Goal: Task Accomplishment & Management: Use online tool/utility

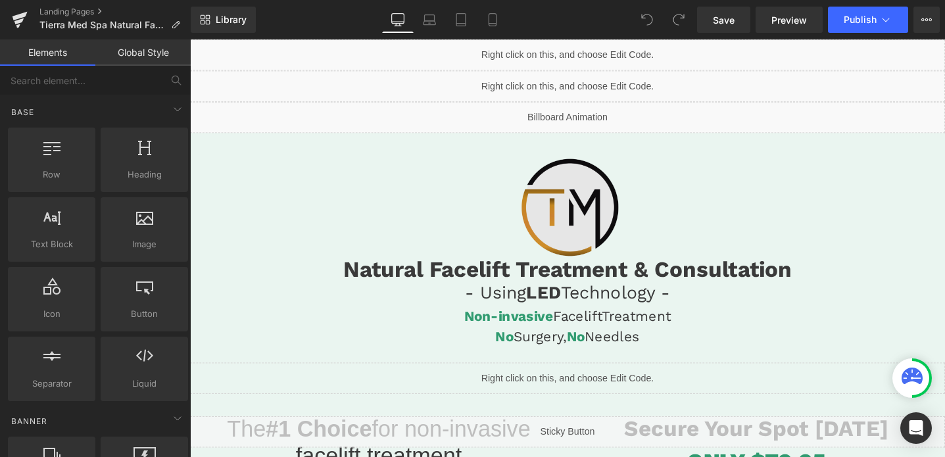
click at [588, 243] on img at bounding box center [588, 216] width 157 height 157
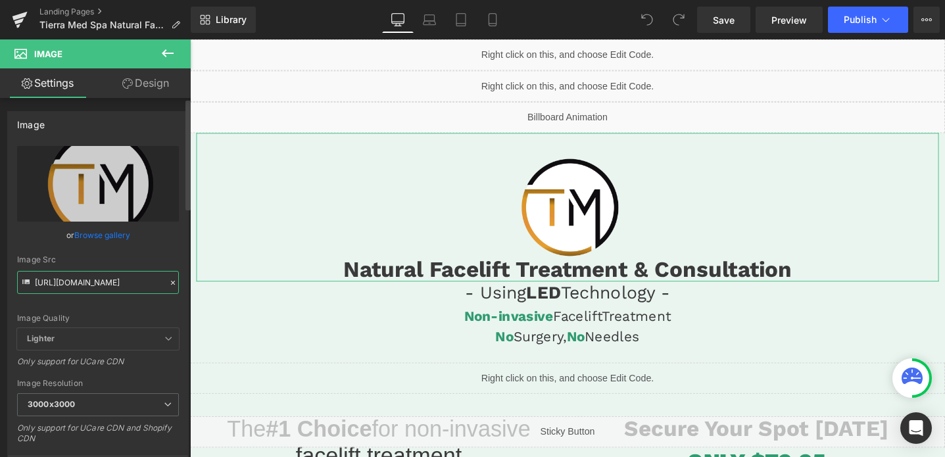
click at [93, 278] on input "[URL][DOMAIN_NAME]" at bounding box center [98, 282] width 162 height 23
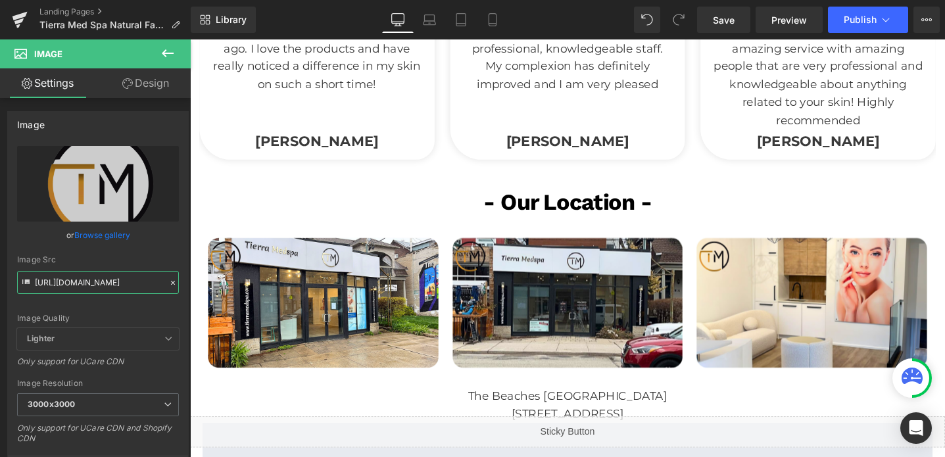
scroll to position [2439, 0]
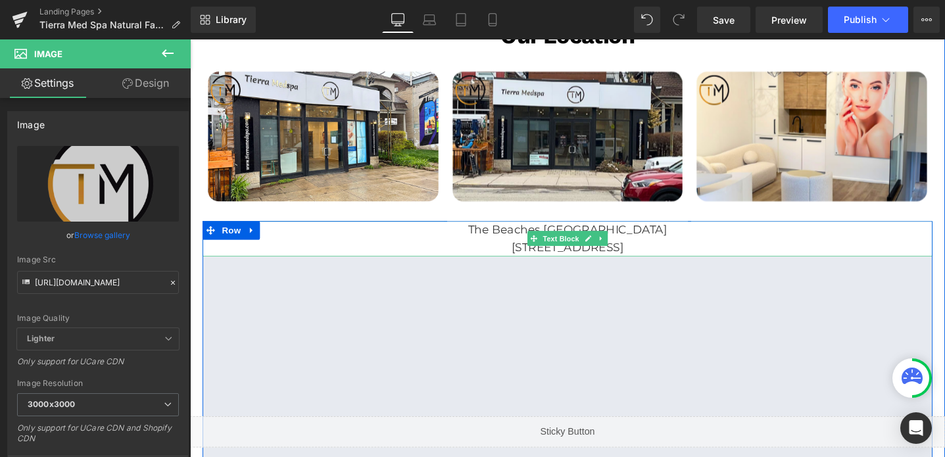
click at [520, 231] on p "The Beaches [GEOGRAPHIC_DATA]" at bounding box center [588, 240] width 770 height 19
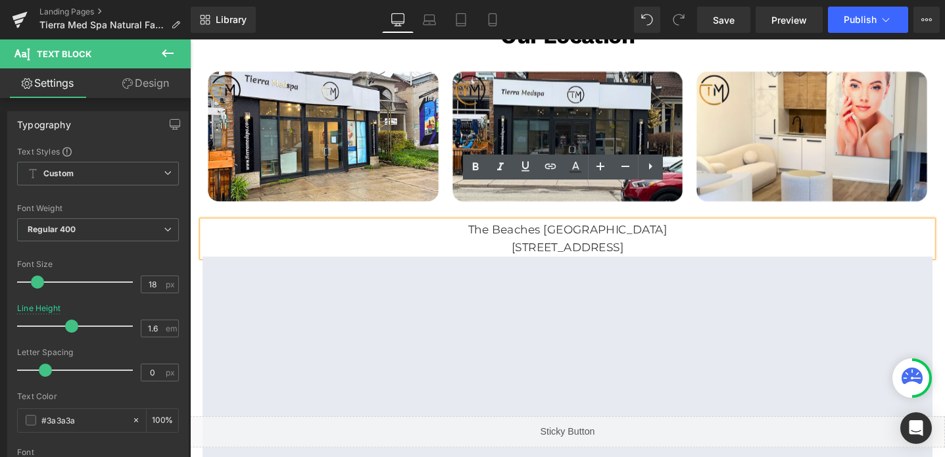
drag, startPoint x: 520, startPoint y: 204, endPoint x: 745, endPoint y: 220, distance: 224.9
click at [745, 231] on div "The Beaches Toronto 1912 Queen St. E. Toronto ON M4L1H5" at bounding box center [588, 250] width 770 height 38
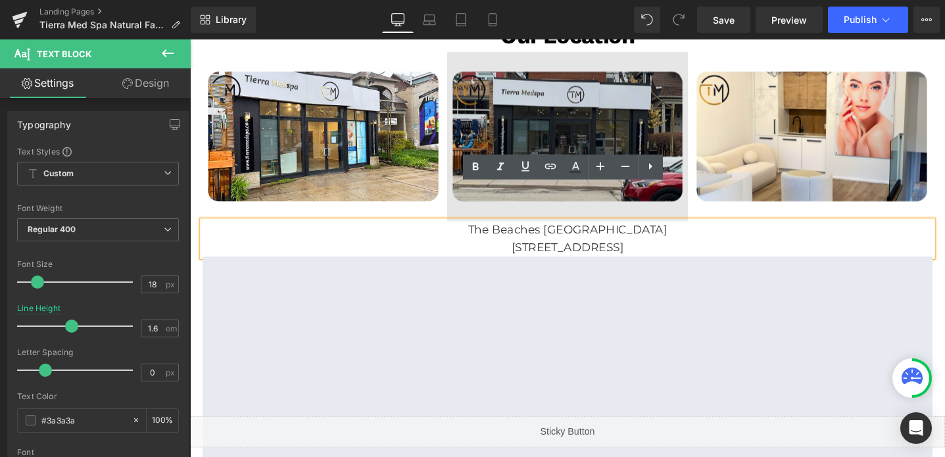
copy div "The Beaches Toronto 1912 Queen St. E. Toronto ON M4L1H5"
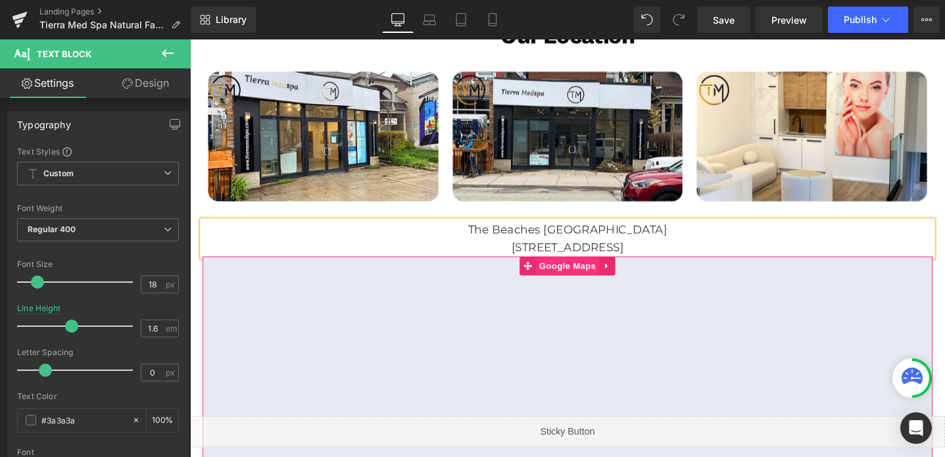
click at [588, 268] on span "Google Maps" at bounding box center [588, 278] width 66 height 20
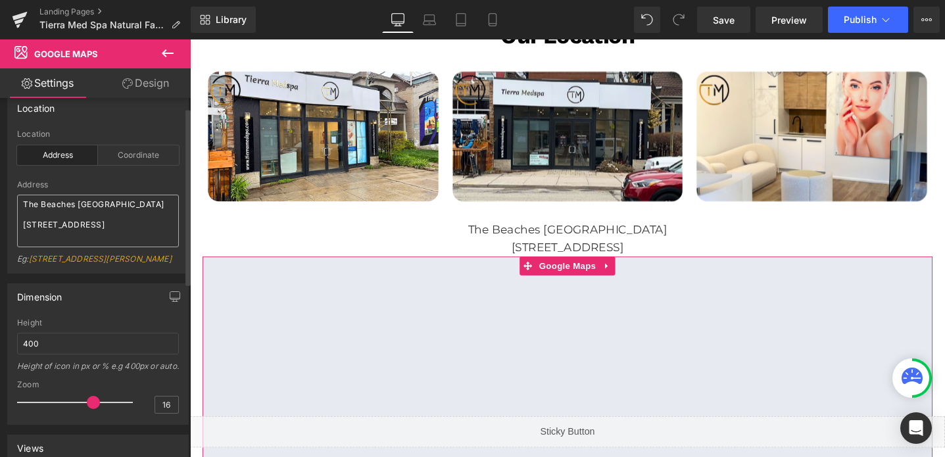
scroll to position [20, 0]
drag, startPoint x: 57, startPoint y: 236, endPoint x: 16, endPoint y: 195, distance: 58.6
click at [16, 195] on div "address Location Address Coordinate Address The Beaches Toronto 1912 Queen St. …" at bounding box center [98, 197] width 180 height 143
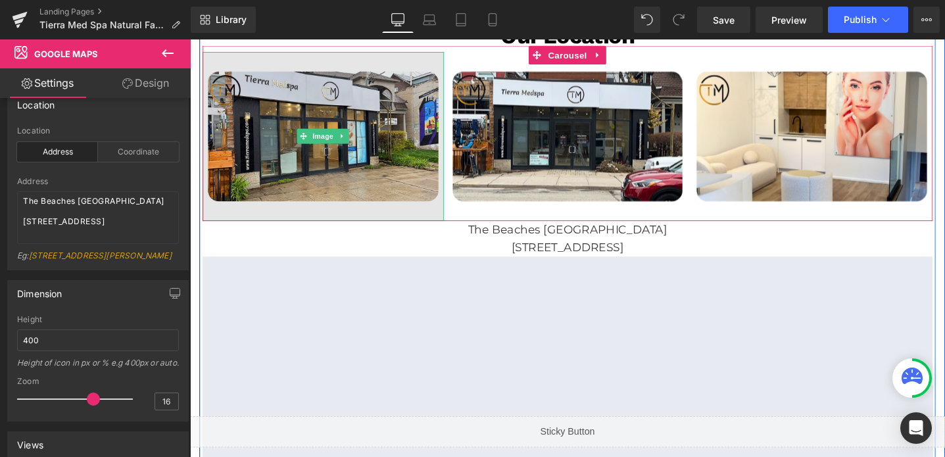
click at [385, 107] on img at bounding box center [330, 142] width 255 height 178
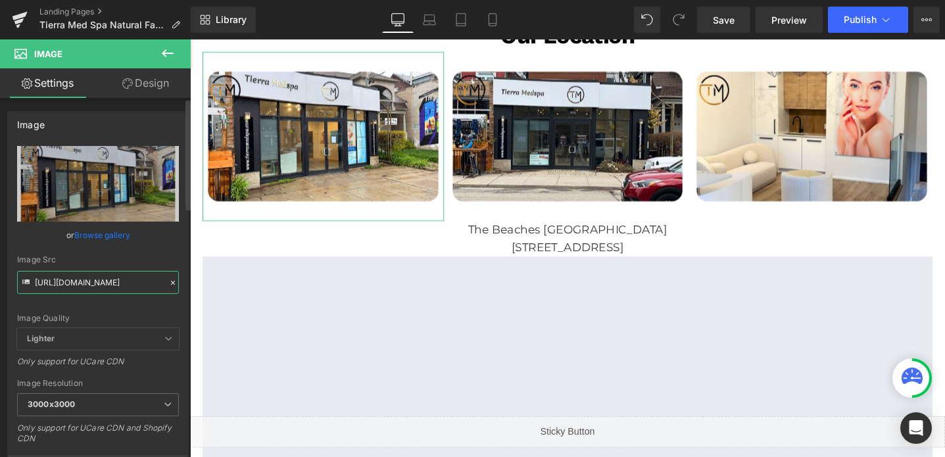
click at [94, 287] on input "https://cdn.shopify.com/s/files/1/0570/4895/7112/files/159_ed9d5063-7129-4743-a…" at bounding box center [98, 282] width 162 height 23
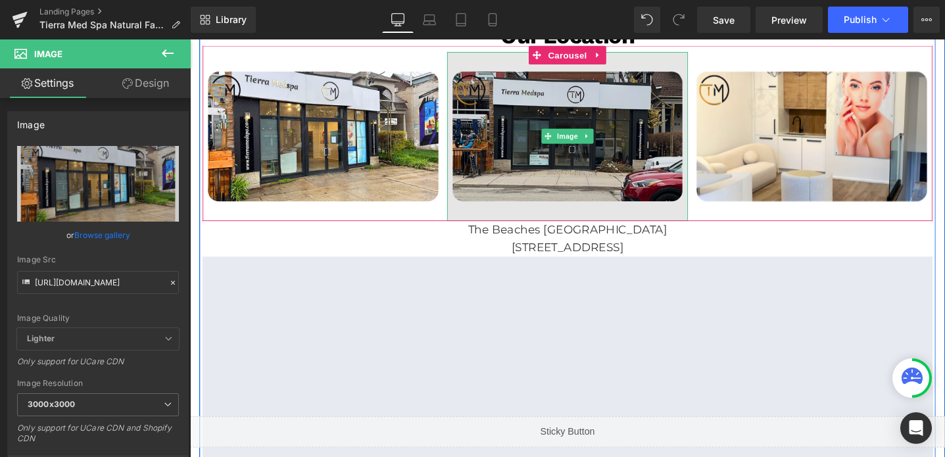
click at [514, 157] on img at bounding box center [588, 142] width 255 height 178
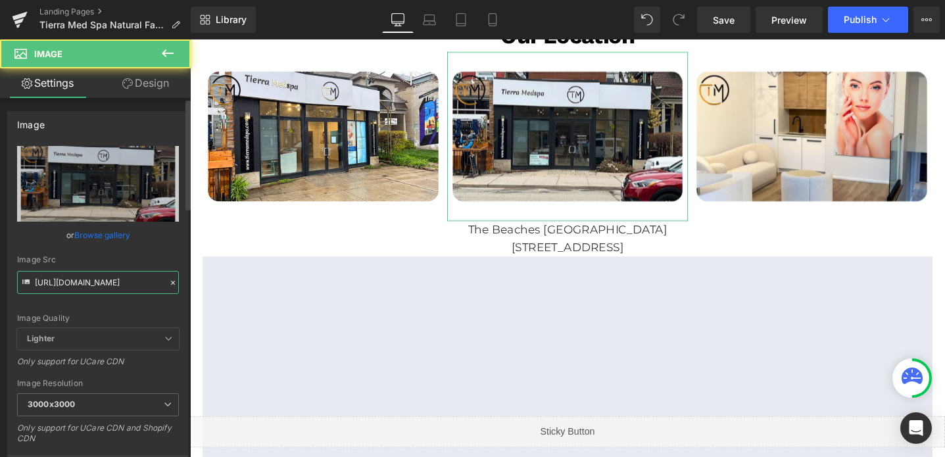
click at [107, 281] on input "https://cdn.shopify.com/s/files/1/0570/4895/7112/files/161_d8cb6b2e-ee05-4534-8…" at bounding box center [98, 282] width 162 height 23
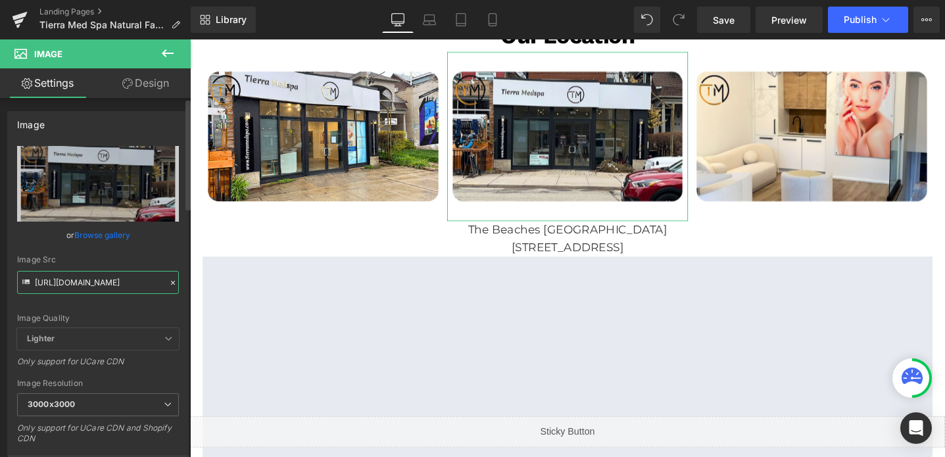
click at [107, 281] on input "https://cdn.shopify.com/s/files/1/0570/4895/7112/files/161_d8cb6b2e-ee05-4534-8…" at bounding box center [98, 282] width 162 height 23
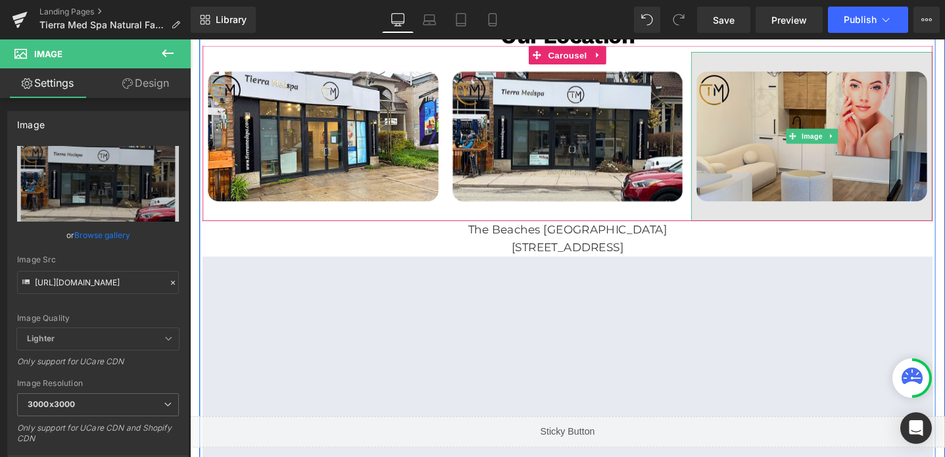
click at [770, 126] on img at bounding box center [845, 142] width 255 height 178
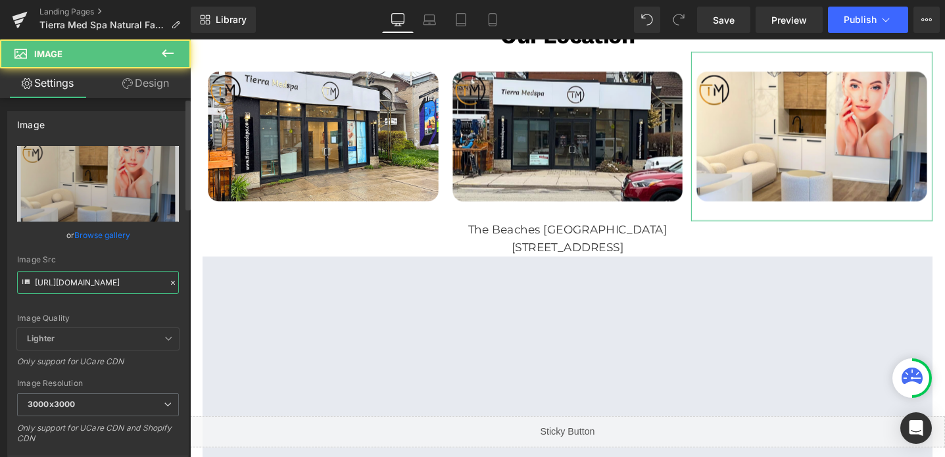
click at [128, 277] on input "https://cdn.shopify.com/s/files/1/0570/4895/7112/files/160_6ef96321-dbbf-4a53-b…" at bounding box center [98, 282] width 162 height 23
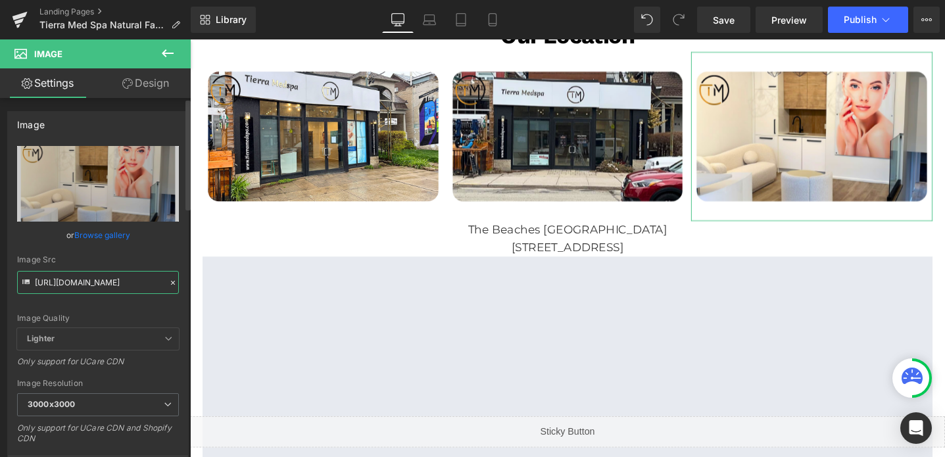
click at [128, 277] on input "https://cdn.shopify.com/s/files/1/0570/4895/7112/files/160_6ef96321-dbbf-4a53-b…" at bounding box center [98, 282] width 162 height 23
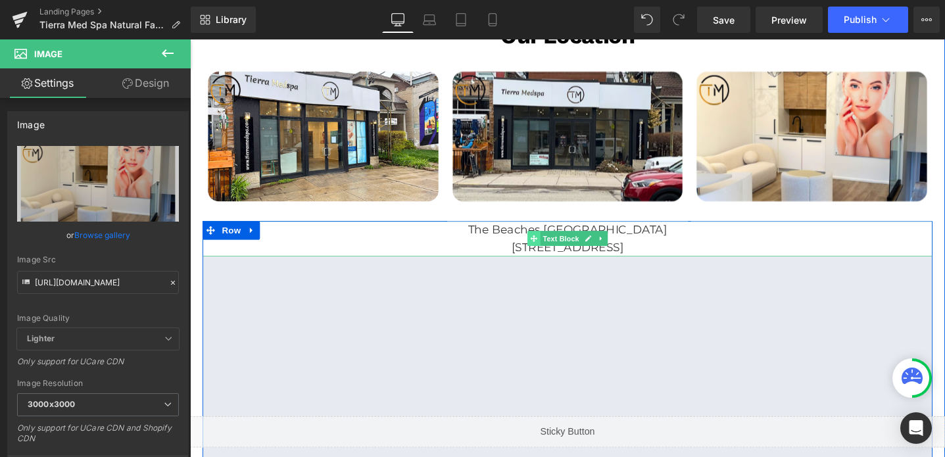
click at [551, 241] on span at bounding box center [553, 249] width 14 height 16
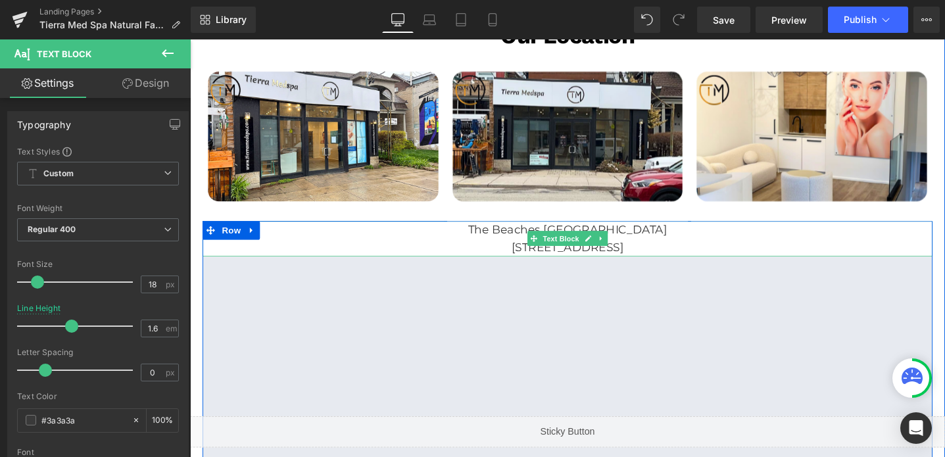
drag, startPoint x: 522, startPoint y: 201, endPoint x: 740, endPoint y: 216, distance: 219.0
click at [740, 231] on div "The Beaches Toronto 1912 Queen St. E. Toronto ON M4L1H5" at bounding box center [588, 250] width 770 height 38
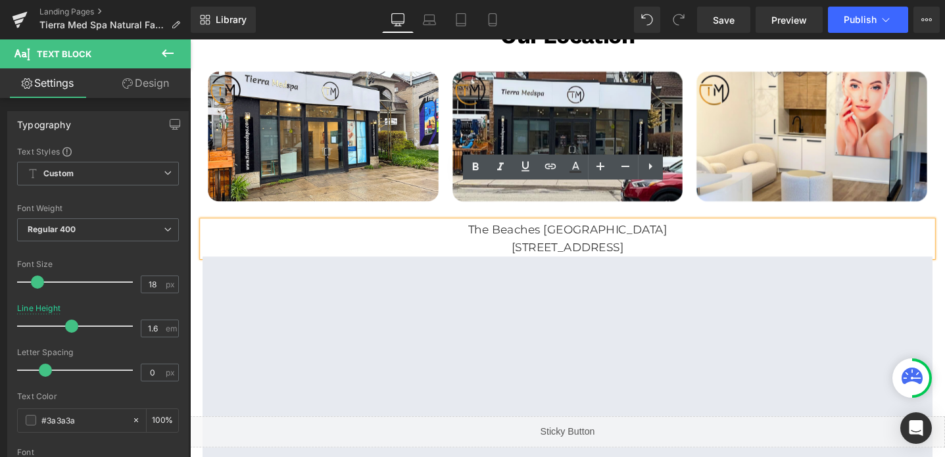
copy div "The Beaches Toronto 1912 Queen St. E. Toronto ON M4L1H5"
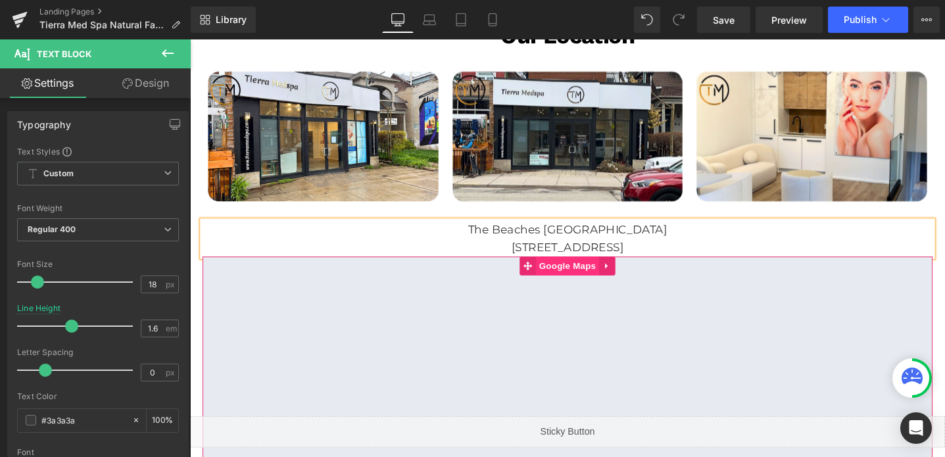
click at [577, 268] on span "Google Maps" at bounding box center [588, 278] width 66 height 20
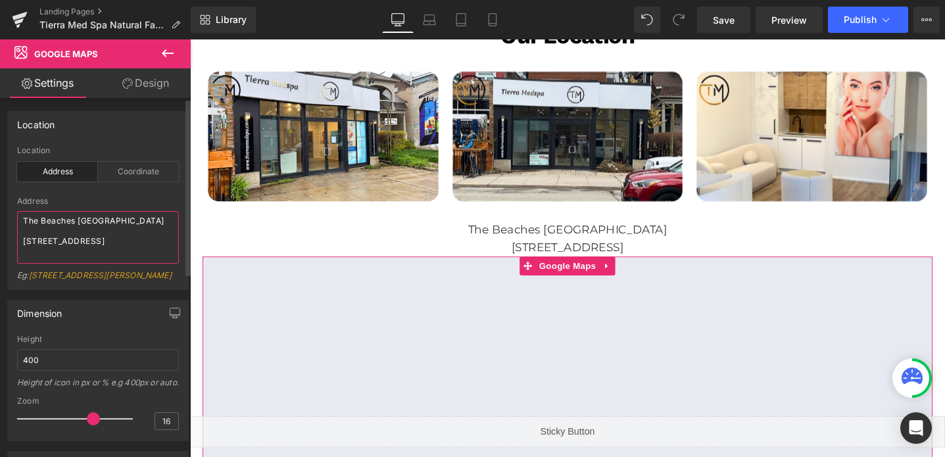
drag, startPoint x: 66, startPoint y: 256, endPoint x: 11, endPoint y: 214, distance: 69.1
click at [11, 214] on div "address Location Address Coordinate Address The Beaches Toronto 1912 Queen St. …" at bounding box center [98, 217] width 180 height 143
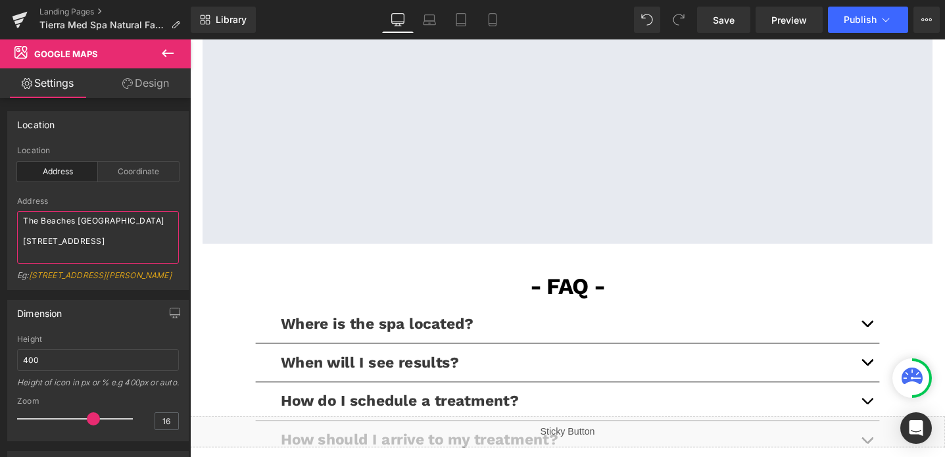
scroll to position [2738, 0]
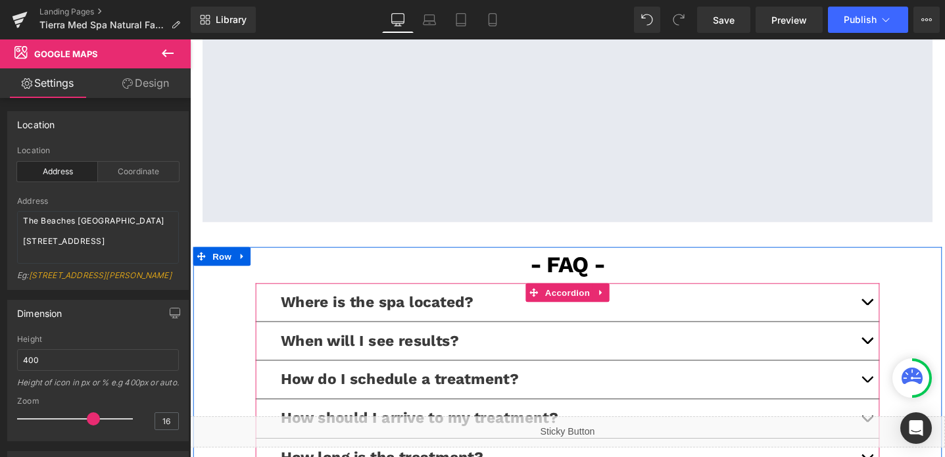
click at [912, 297] on button "button" at bounding box center [904, 317] width 26 height 40
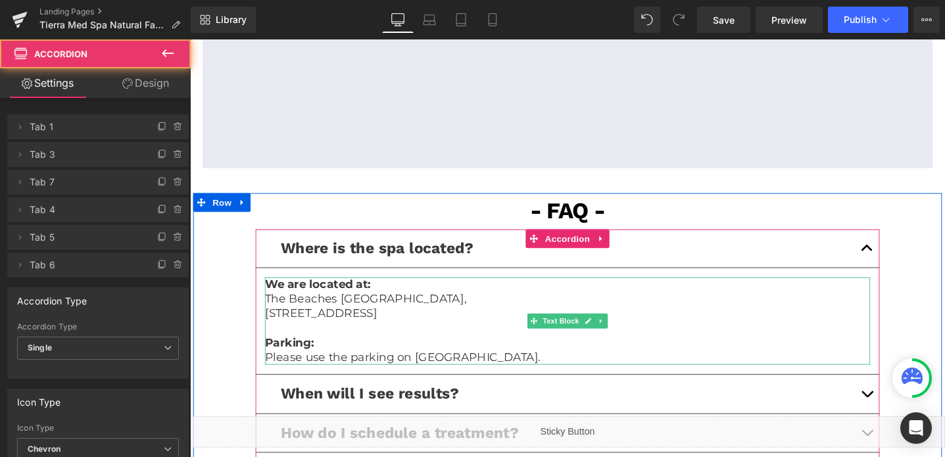
scroll to position [2812, 0]
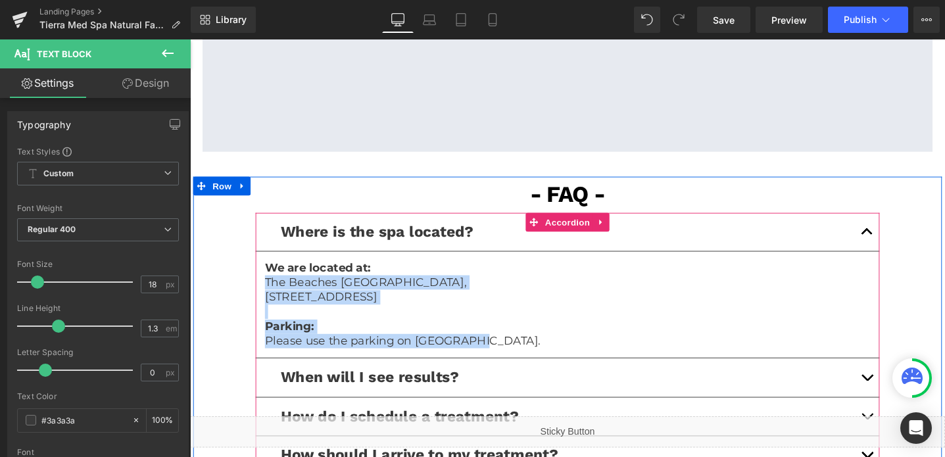
drag, startPoint x: 498, startPoint y: 314, endPoint x: 267, endPoint y: 252, distance: 239.2
click at [267, 263] on article "We are located at: The Beaches Toronto, 1912 Queen St. E. Toronto ON M4L1H5 Par…" at bounding box center [588, 319] width 658 height 112
click at [452, 304] on p "[STREET_ADDRESS]" at bounding box center [588, 311] width 638 height 15
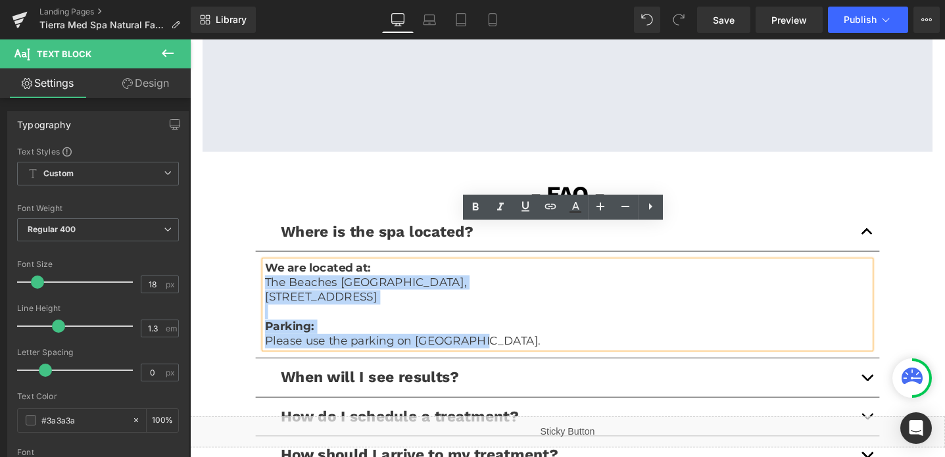
drag, startPoint x: 488, startPoint y: 270, endPoint x: 270, endPoint y: 260, distance: 218.7
click at [270, 273] on div "We are located at: The Beaches Toronto, 1912 Queen St. E. Toronto ON M4L1H5 Par…" at bounding box center [588, 319] width 638 height 92
copy div "The Beaches Toronto, 1912 Queen St. E. Toronto ON M4L1H5"
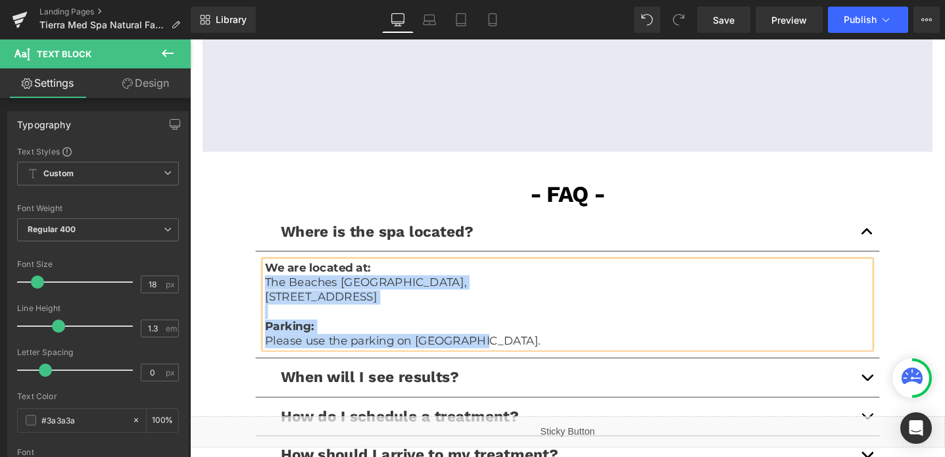
click at [398, 350] on p "Please use the parking on Queens St." at bounding box center [588, 357] width 638 height 15
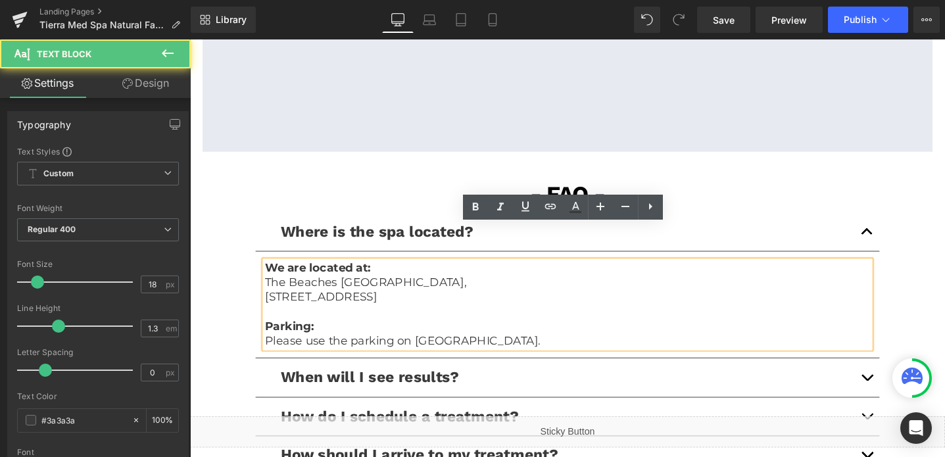
click at [398, 350] on p "Please use the parking on Queens St." at bounding box center [588, 357] width 638 height 15
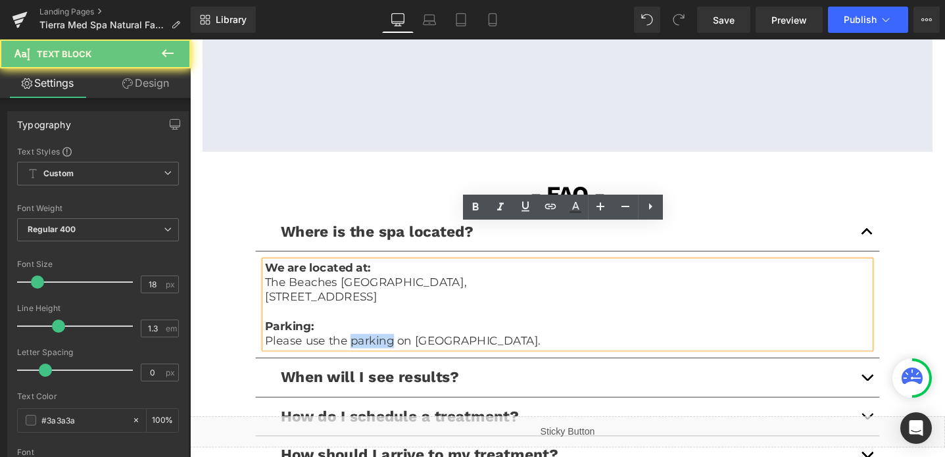
click at [398, 350] on p "Please use the parking on Queens St." at bounding box center [588, 357] width 638 height 15
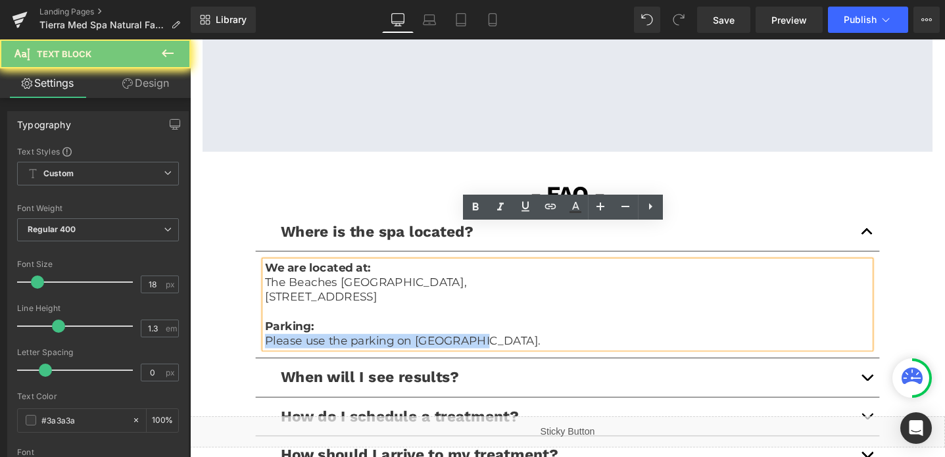
copy p "Please use the parking on Queens St."
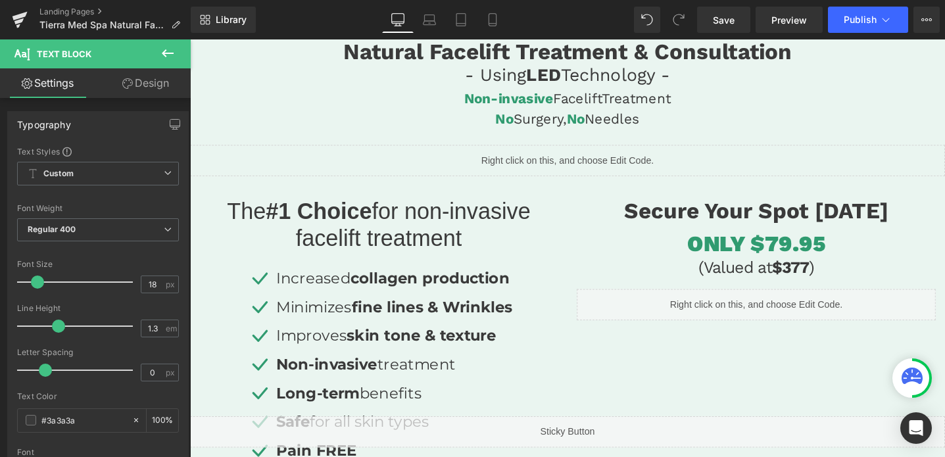
scroll to position [0, 0]
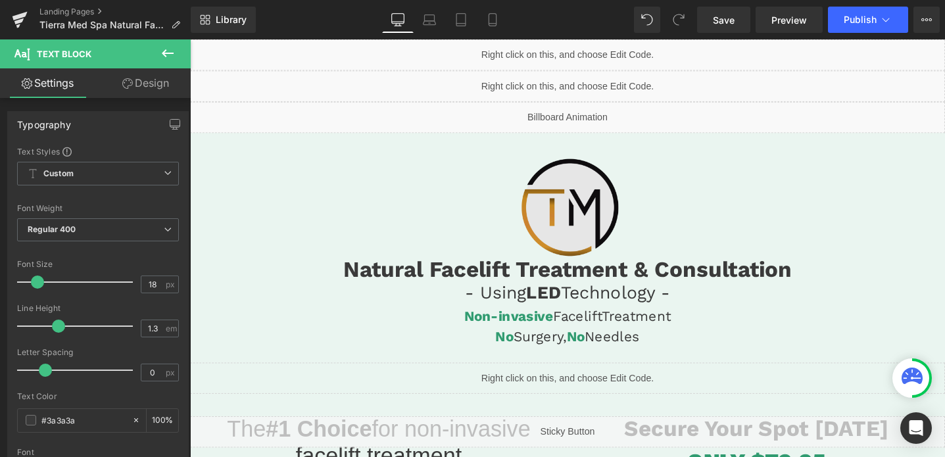
click at [562, 192] on img at bounding box center [588, 216] width 157 height 157
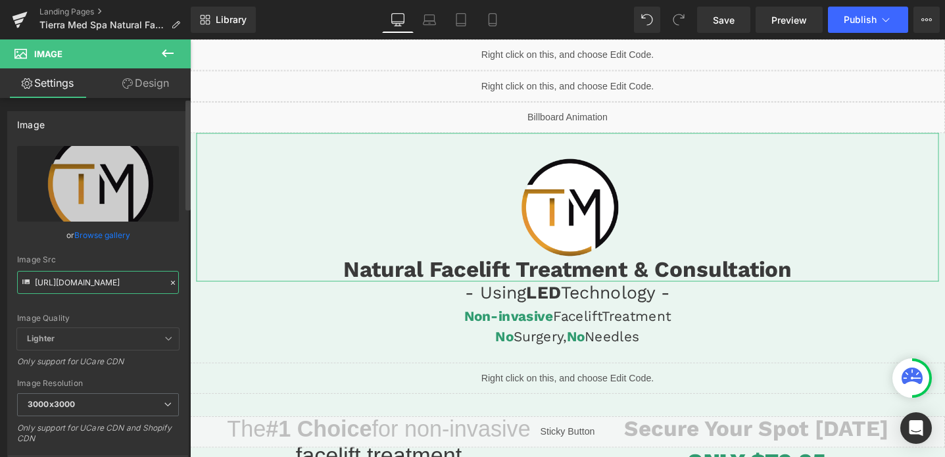
click at [87, 283] on input "[URL][DOMAIN_NAME]" at bounding box center [98, 282] width 162 height 23
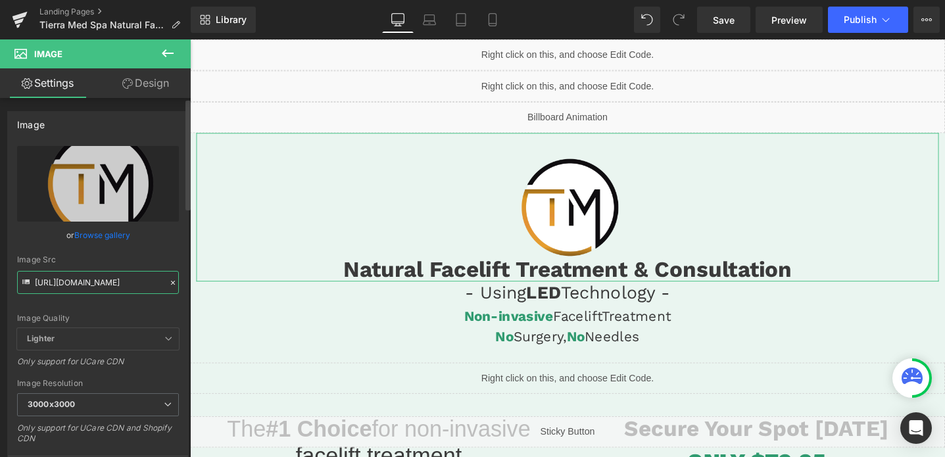
click at [87, 283] on input "[URL][DOMAIN_NAME]" at bounding box center [98, 282] width 162 height 23
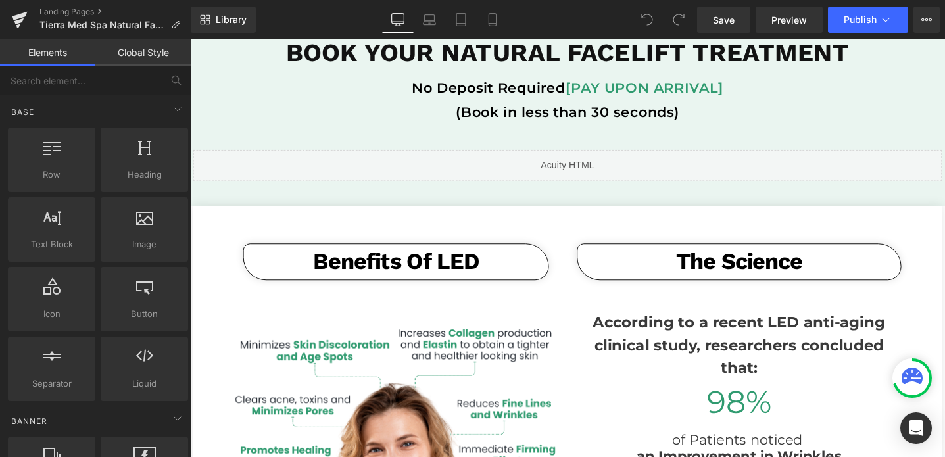
scroll to position [179, 0]
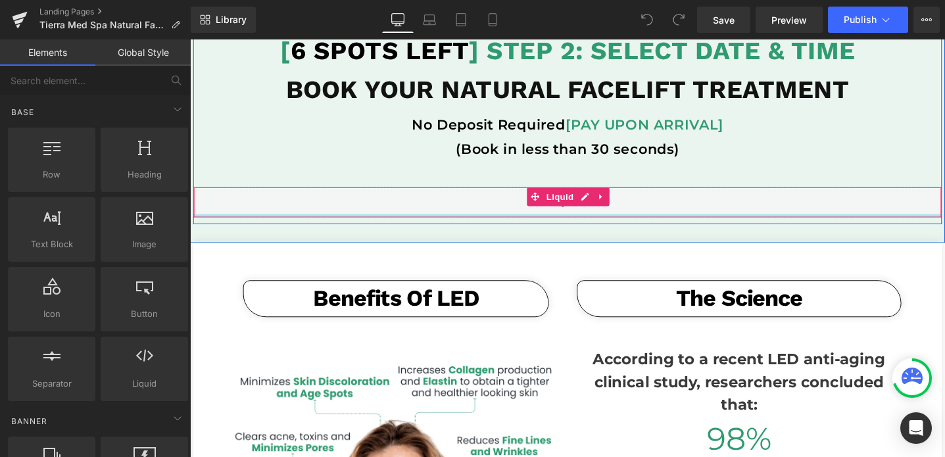
click at [582, 224] on div at bounding box center [588, 225] width 788 height 3
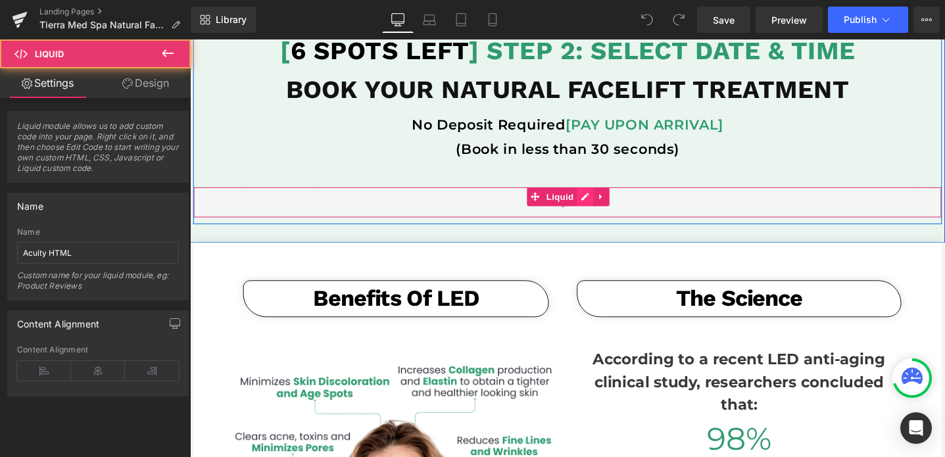
click at [609, 207] on div "Liquid" at bounding box center [587, 211] width 789 height 33
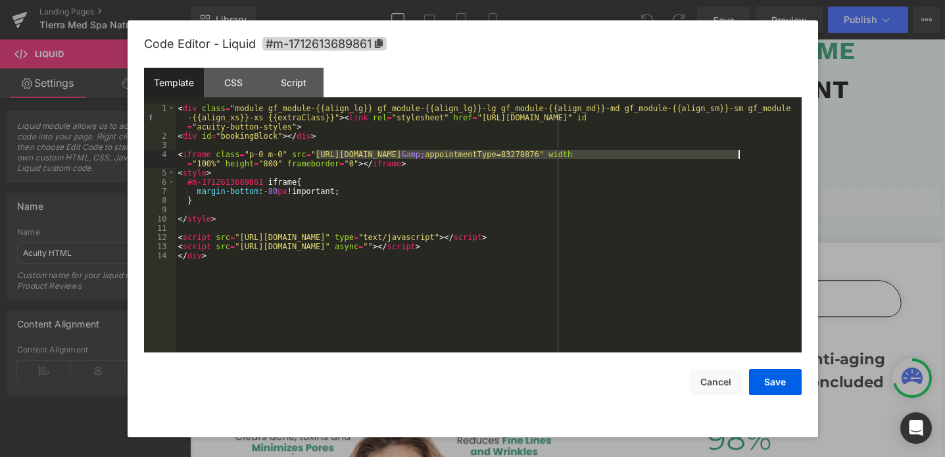
drag, startPoint x: 316, startPoint y: 153, endPoint x: 739, endPoint y: 155, distance: 423.7
click at [739, 155] on div "< div class = "module gf_module-{{align_lg}} gf_module-{{align_lg}}-lg gf_modul…" at bounding box center [489, 247] width 626 height 286
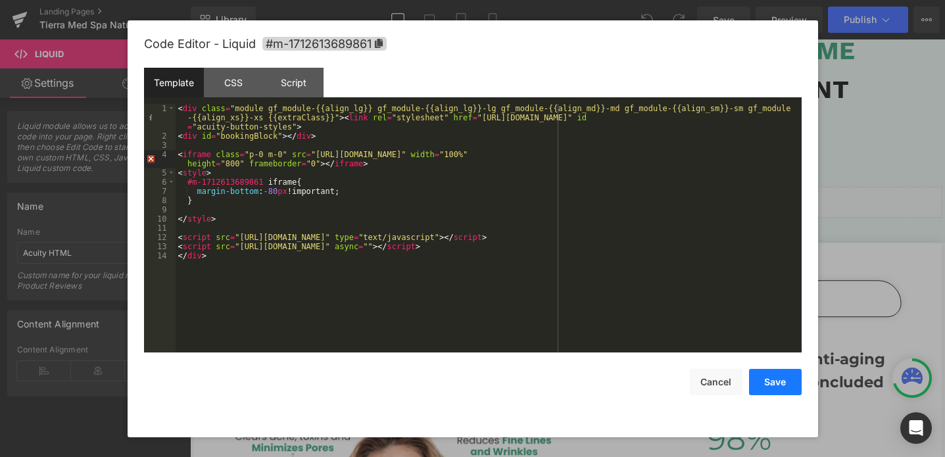
click at [776, 378] on button "Save" at bounding box center [775, 382] width 53 height 26
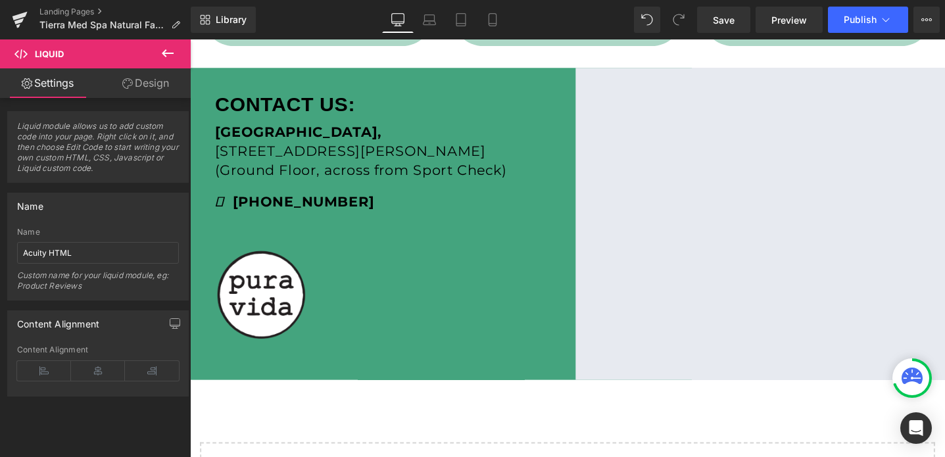
scroll to position [956, 0]
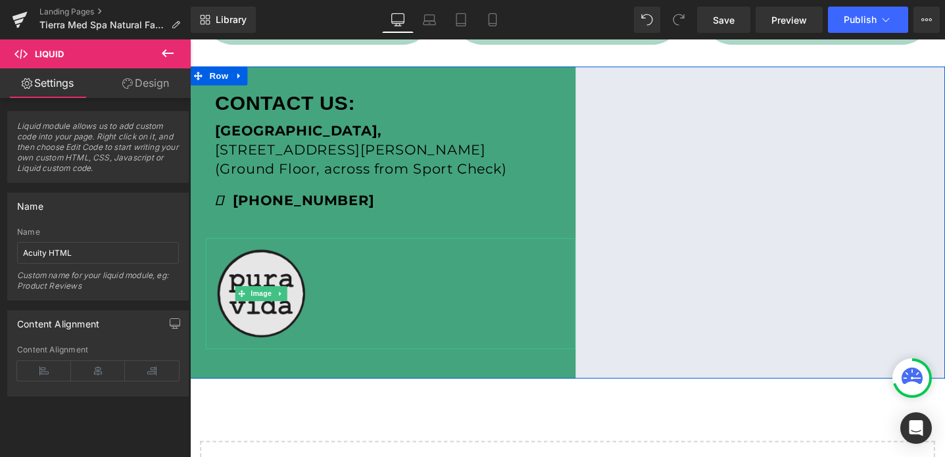
click at [281, 311] on link at bounding box center [286, 308] width 14 height 16
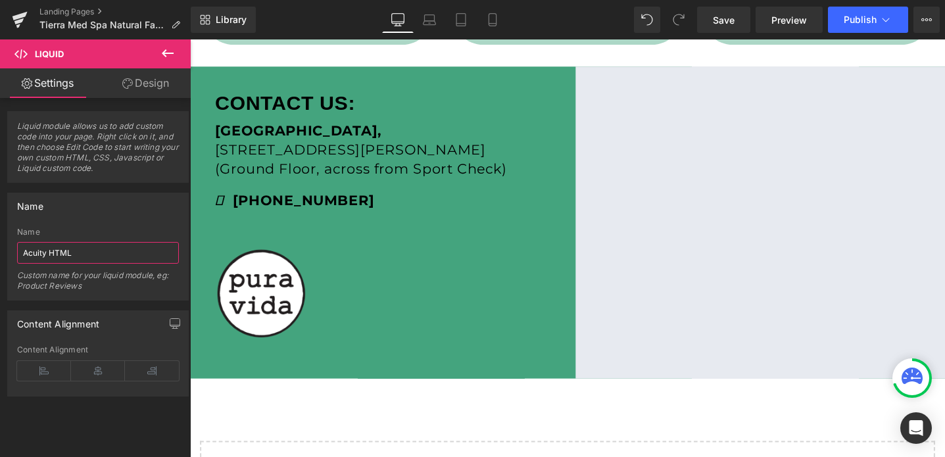
click at [78, 252] on input "Acuity HTML" at bounding box center [98, 253] width 162 height 22
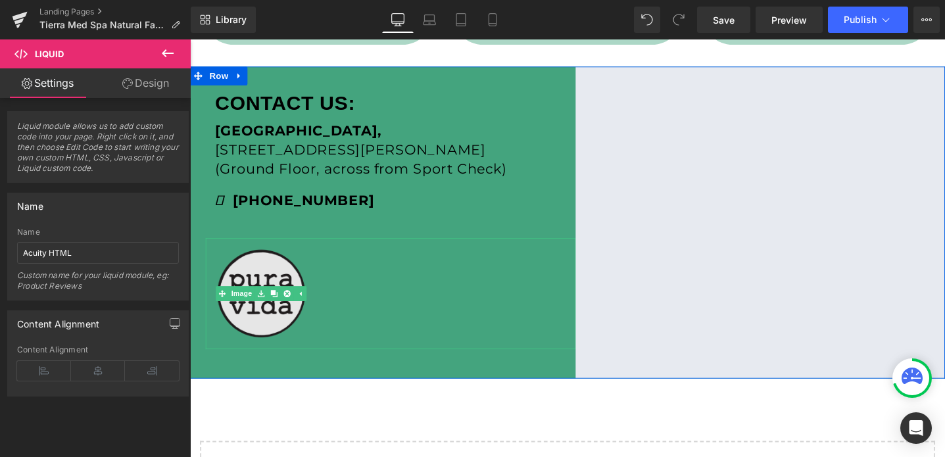
click at [250, 316] on img at bounding box center [265, 307] width 117 height 117
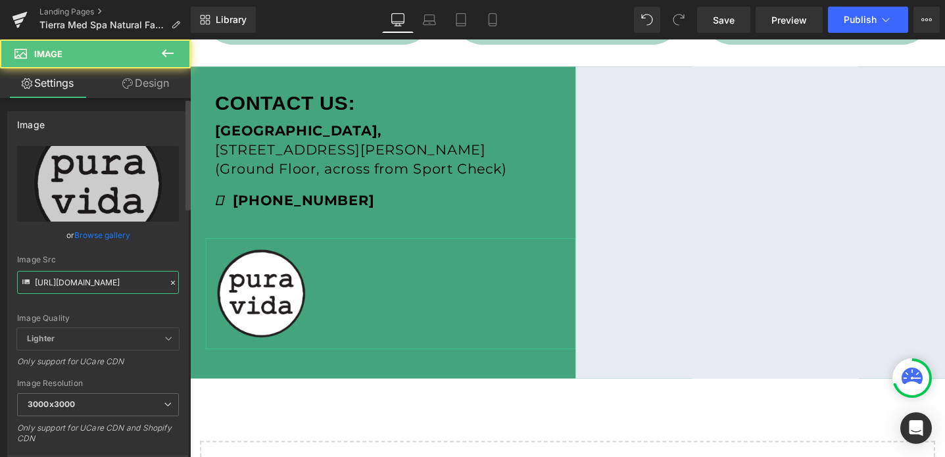
click at [101, 283] on input "[URL][DOMAIN_NAME]" at bounding box center [98, 282] width 162 height 23
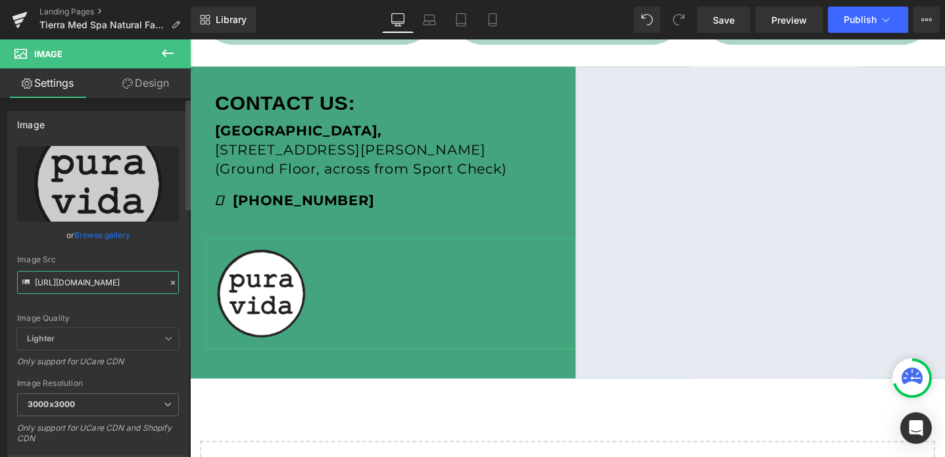
click at [101, 283] on input "[URL][DOMAIN_NAME]" at bounding box center [98, 282] width 162 height 23
paste input "TierraMedSpaLogo_2_3000x3000.png?v=171466840"
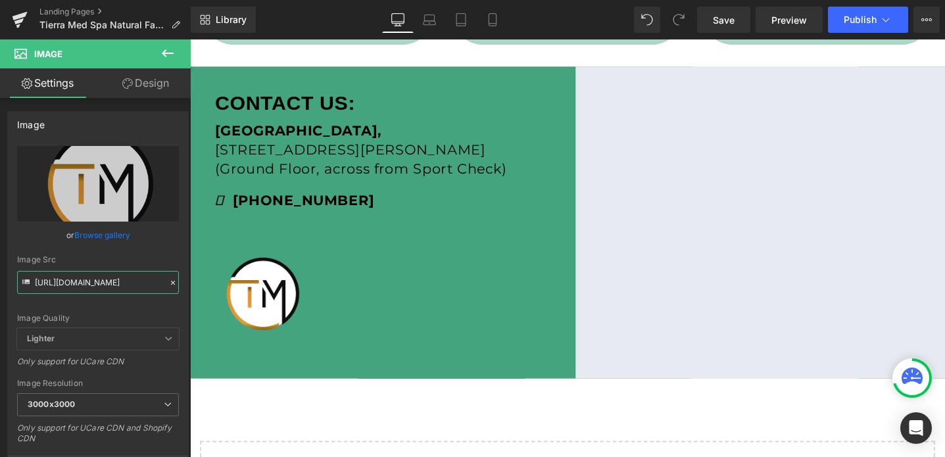
type input "[URL][DOMAIN_NAME]"
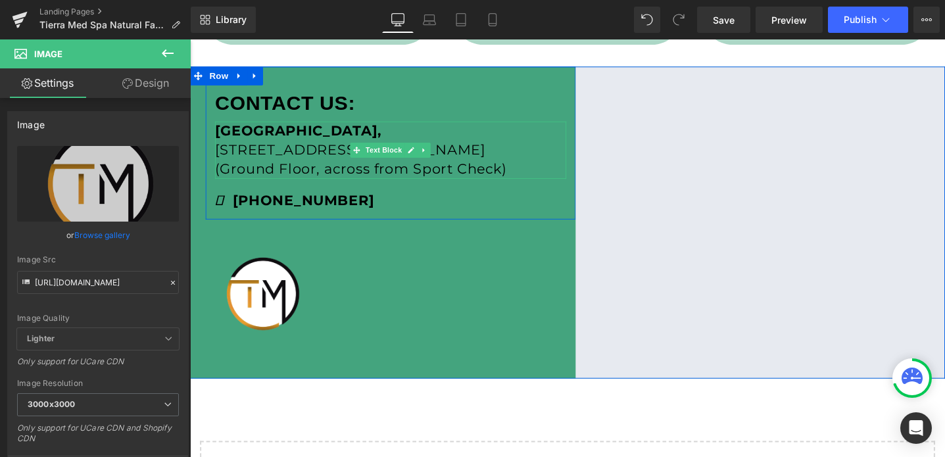
click at [295, 147] on span "[STREET_ADDRESS][PERSON_NAME]" at bounding box center [358, 156] width 285 height 18
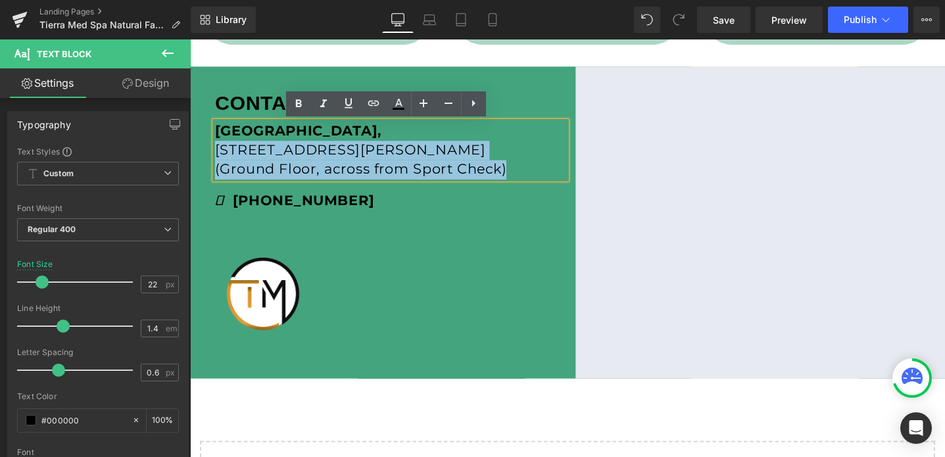
click at [211, 155] on div "CONTACT US: Text [GEOGRAPHIC_DATA], [STREET_ADDRESS][PERSON_NAME] (Ground Floor…" at bounding box center [402, 155] width 390 height 135
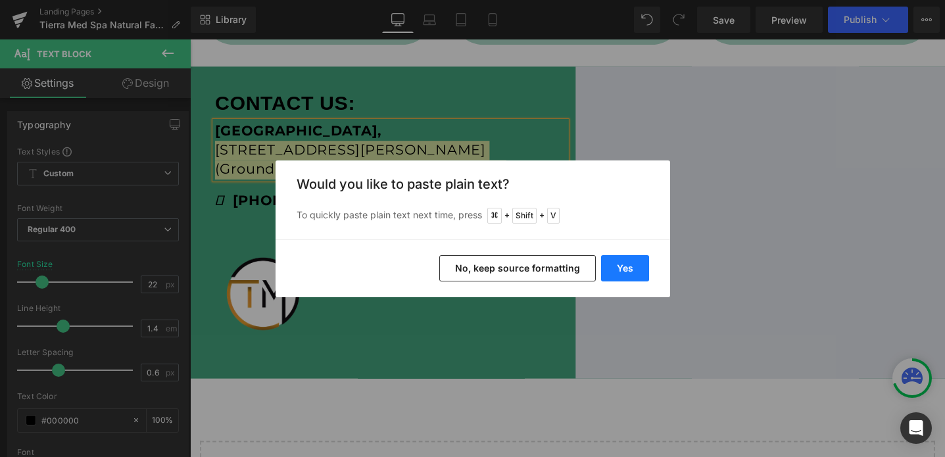
click at [629, 270] on button "Yes" at bounding box center [625, 268] width 48 height 26
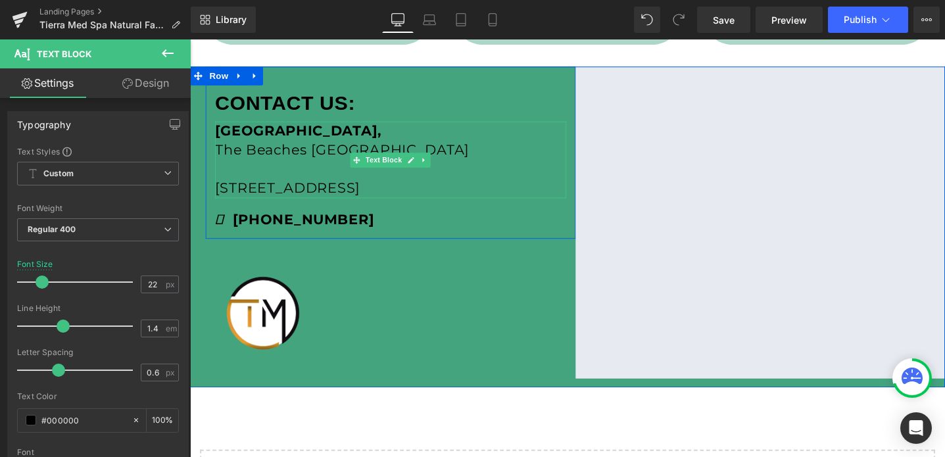
click at [268, 184] on p at bounding box center [401, 177] width 370 height 20
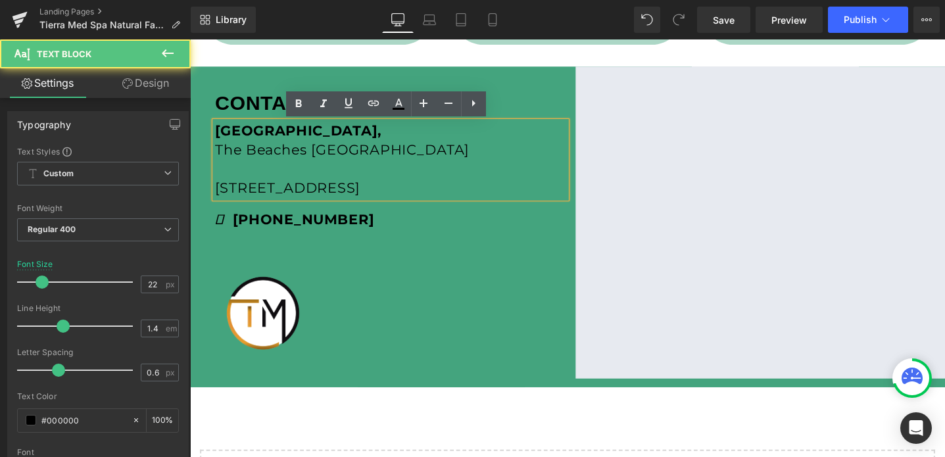
click at [218, 195] on p "[STREET_ADDRESS]" at bounding box center [401, 197] width 370 height 20
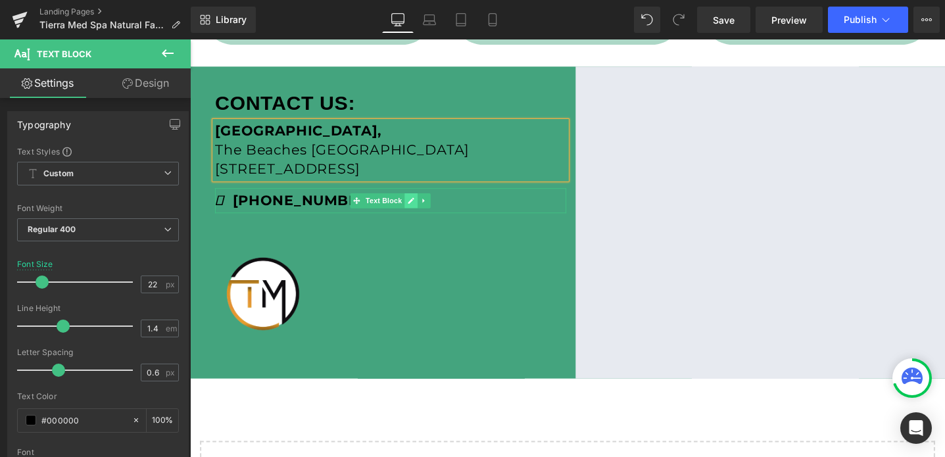
click at [421, 206] on icon at bounding box center [423, 210] width 7 height 8
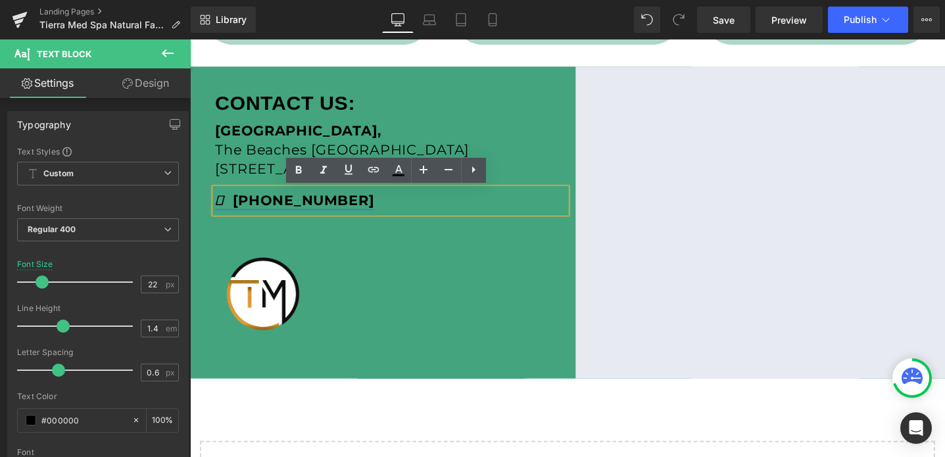
click at [259, 211] on strong "[PHONE_NUMBER]" at bounding box center [300, 210] width 168 height 18
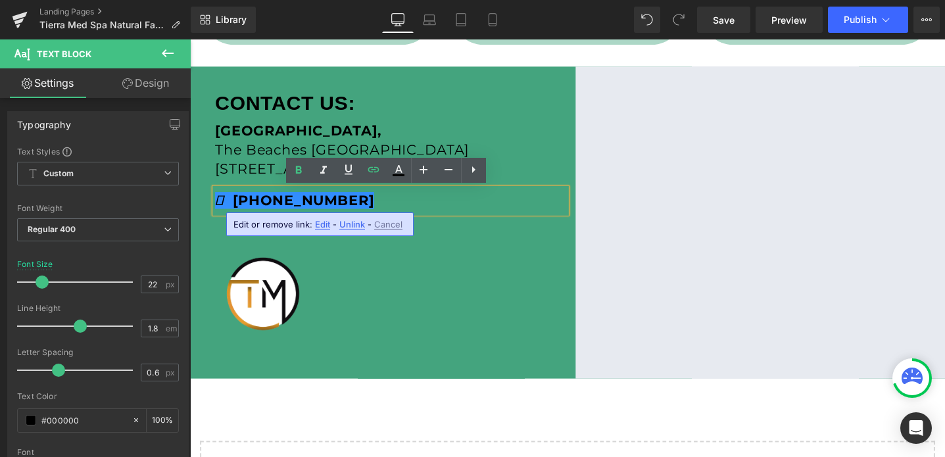
click at [326, 224] on span "Edit" at bounding box center [322, 224] width 15 height 11
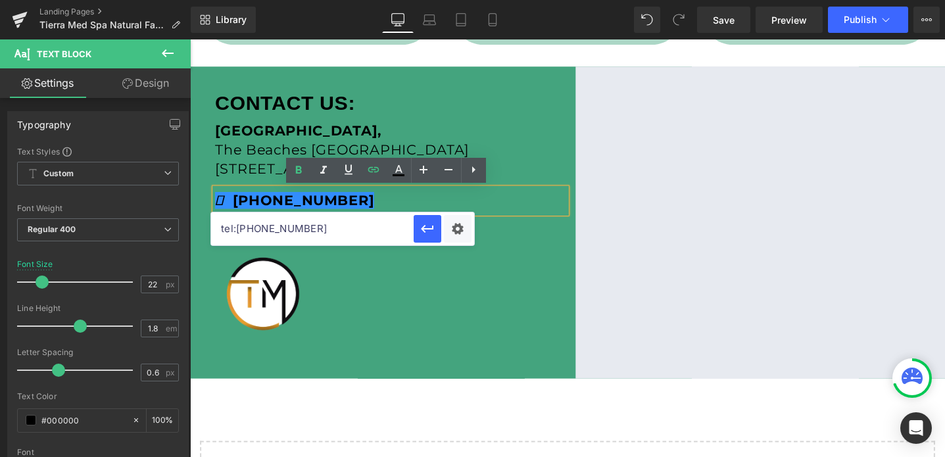
drag, startPoint x: 297, startPoint y: 226, endPoint x: 238, endPoint y: 226, distance: 58.5
click at [238, 226] on input "tel:[PHONE_NUMBER]" at bounding box center [312, 228] width 203 height 33
type input "tel:[PHONE_NUMBER]"
click at [261, 213] on strong "[PHONE_NUMBER]" at bounding box center [300, 210] width 168 height 18
click at [430, 227] on icon "button" at bounding box center [428, 229] width 16 height 16
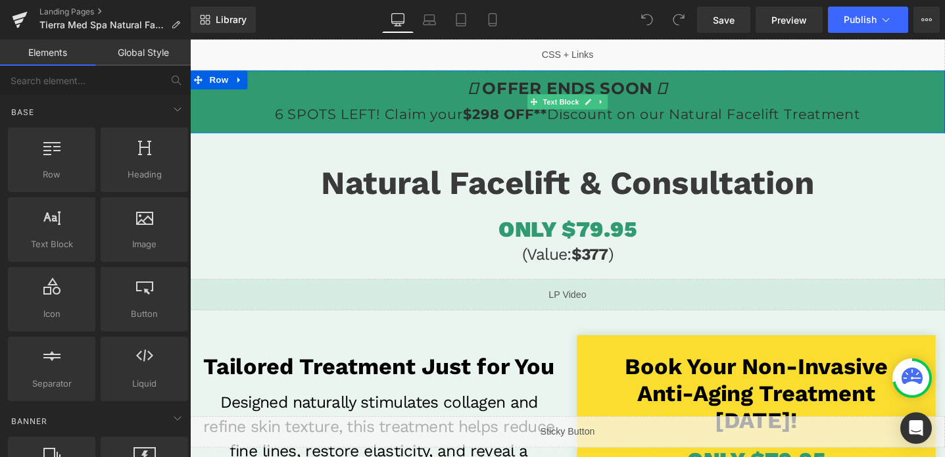
click at [510, 114] on strong "$298 OFF**" at bounding box center [522, 119] width 89 height 18
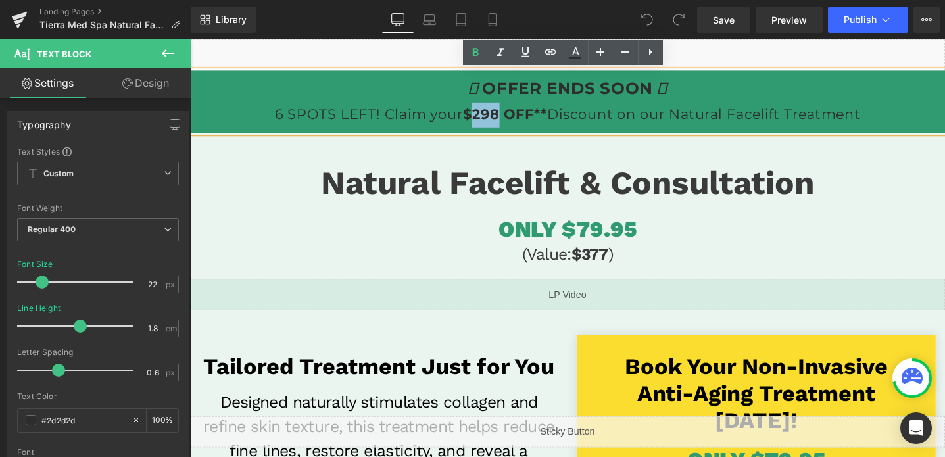
drag, startPoint x: 514, startPoint y: 116, endPoint x: 491, endPoint y: 116, distance: 23.0
click at [491, 116] on strong "$298 OFF**" at bounding box center [522, 119] width 89 height 18
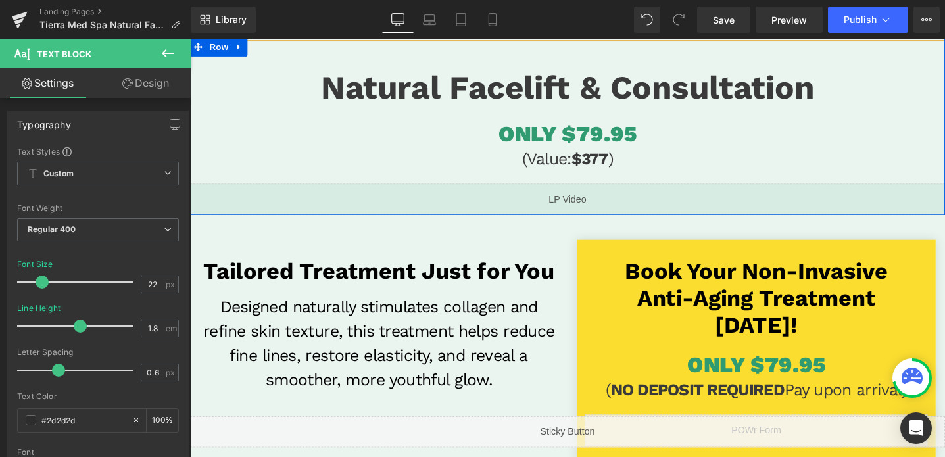
scroll to position [189, 0]
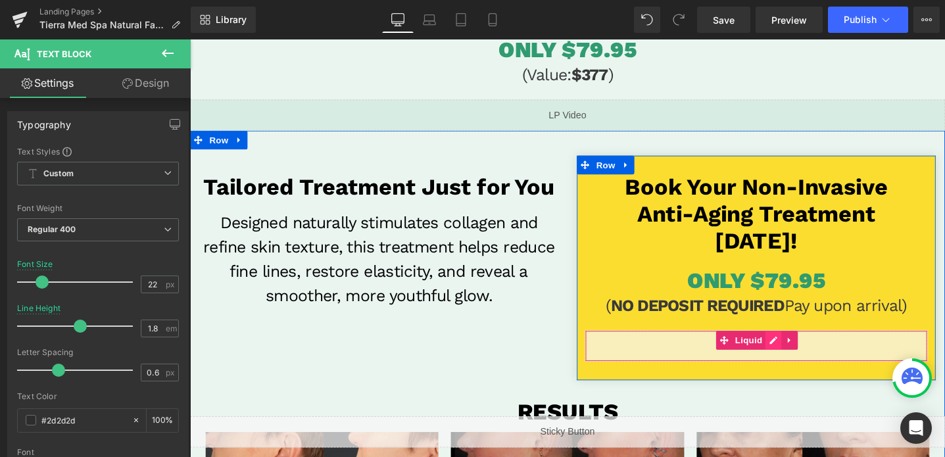
click at [805, 356] on div "Liquid" at bounding box center [787, 362] width 361 height 33
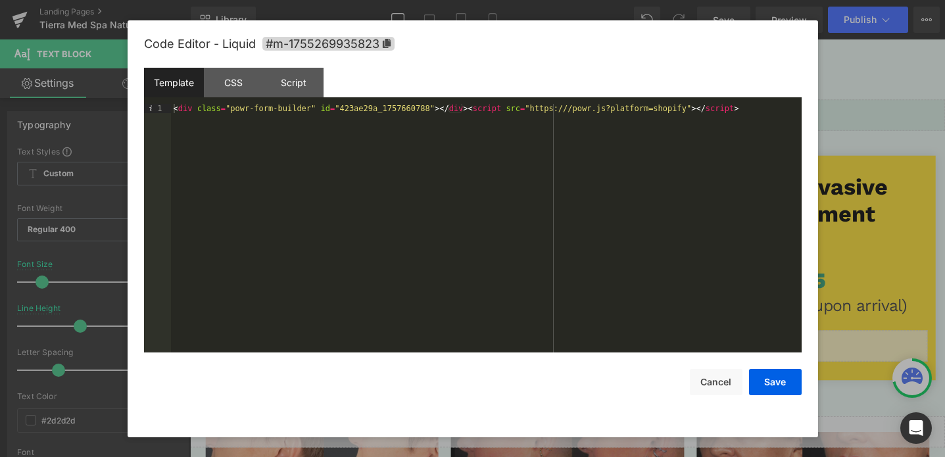
click at [455, 109] on div "< div class = "powr-form-builder" id = "423ae29a_1757660788" > </ div > < scrip…" at bounding box center [486, 237] width 631 height 267
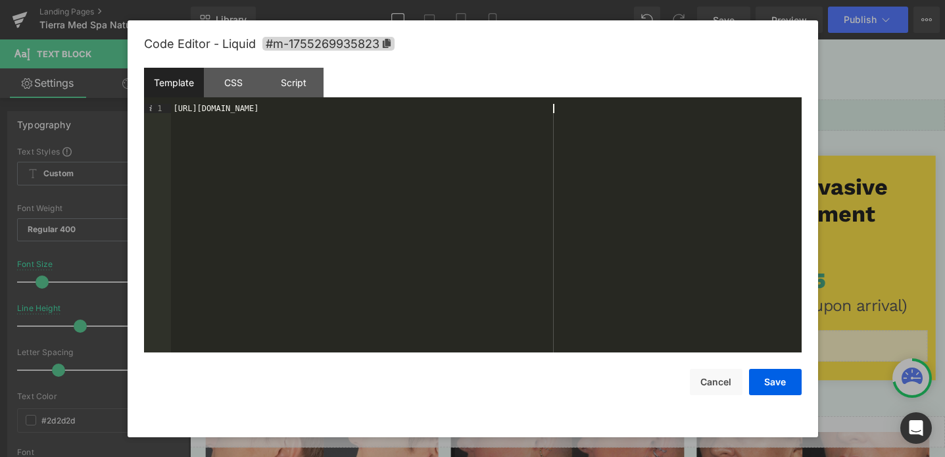
click at [381, 111] on div "https://www.noneedleneeded.com/pages/tierra-med-spa-natural-facelift-69-95-dtb-2" at bounding box center [486, 237] width 631 height 267
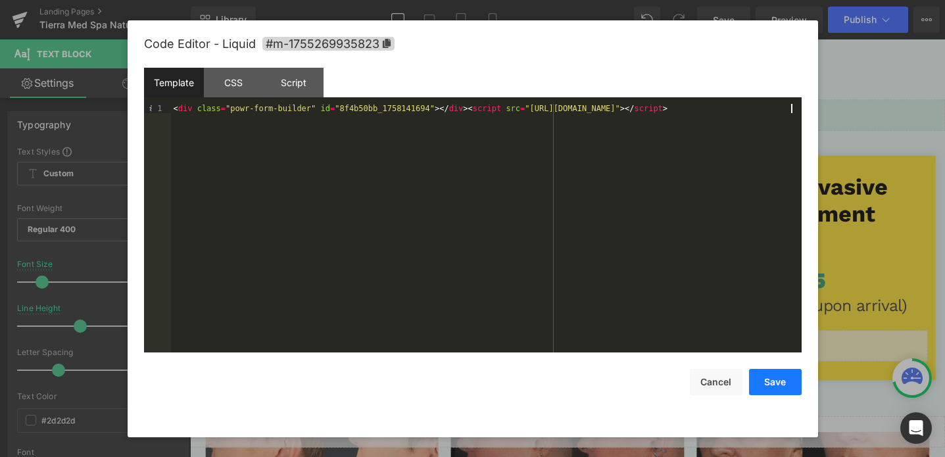
click at [766, 378] on button "Save" at bounding box center [775, 382] width 53 height 26
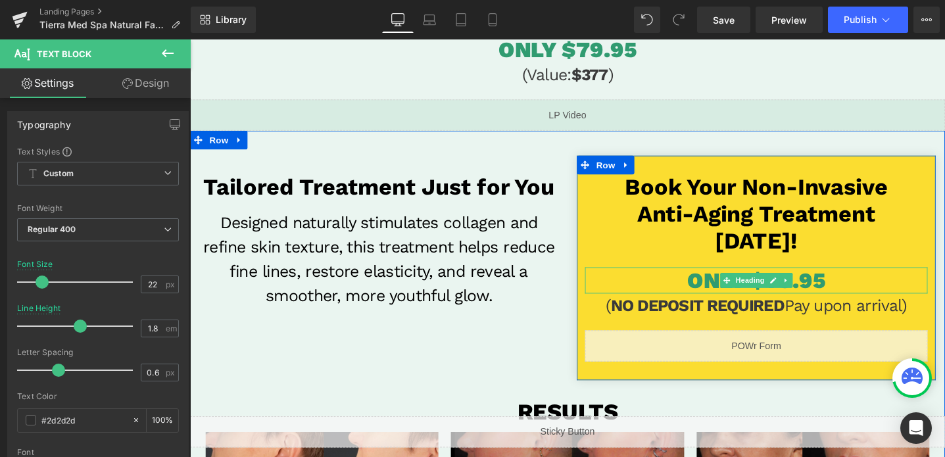
click at [810, 296] on link at bounding box center [805, 294] width 14 height 16
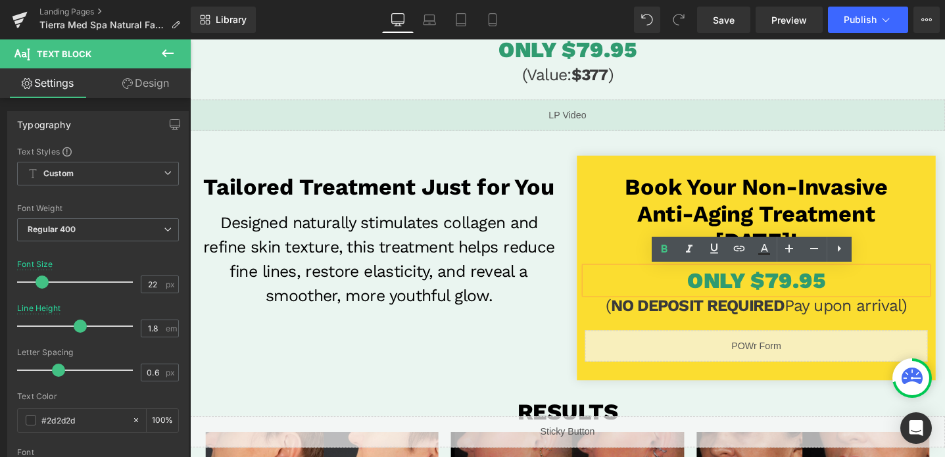
click at [810, 296] on span "ONLY $79.95" at bounding box center [786, 294] width 145 height 28
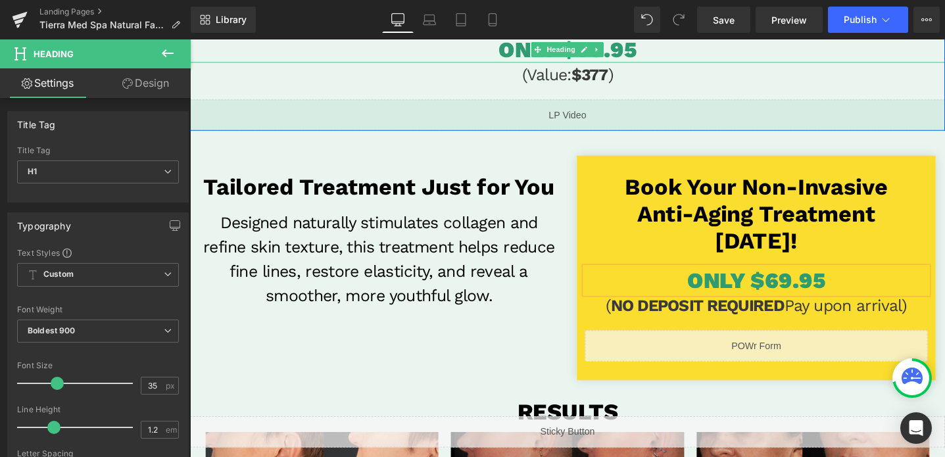
click at [644, 52] on span "ONLY $79.95" at bounding box center [588, 50] width 145 height 28
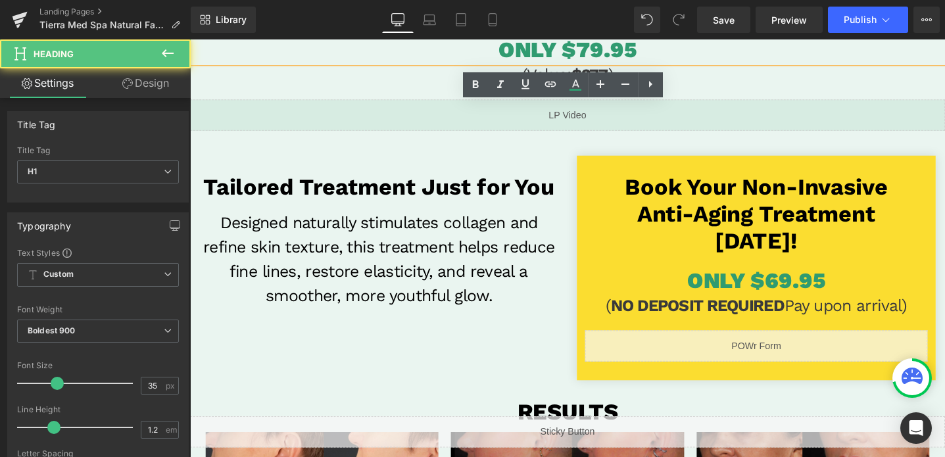
click at [606, 48] on span "ONLY $79.95" at bounding box center [588, 50] width 145 height 28
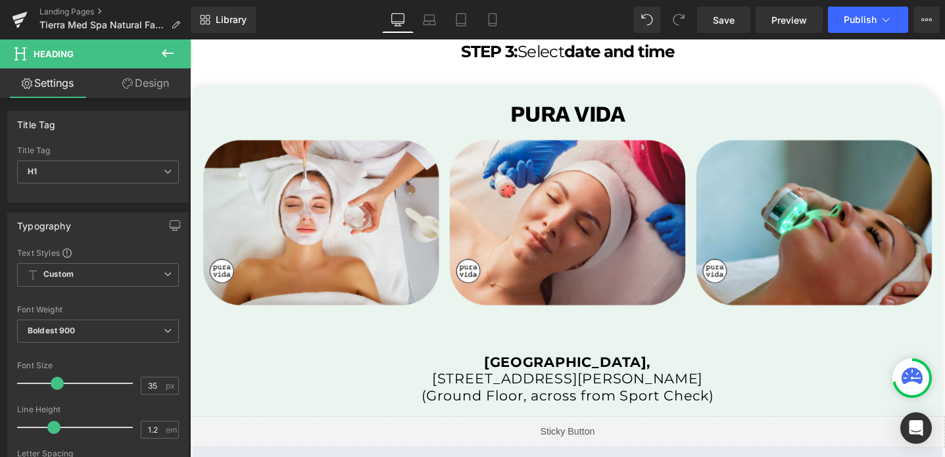
scroll to position [2541, 0]
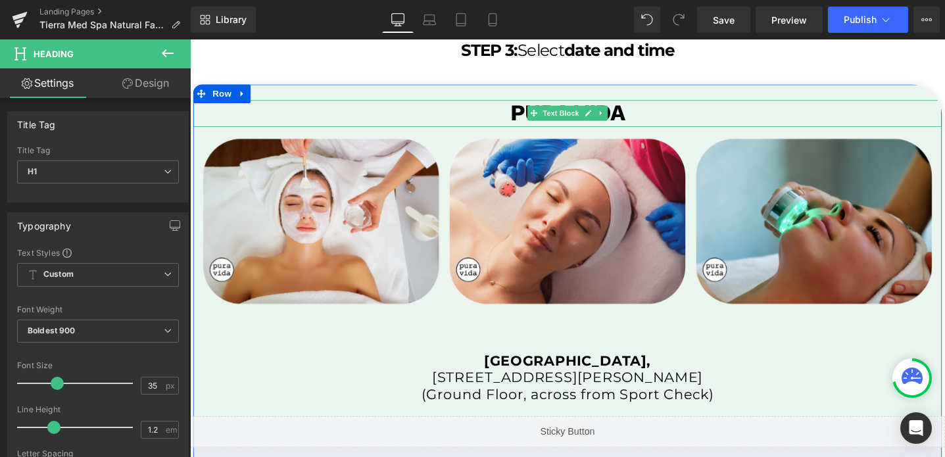
click at [652, 116] on p "PURA VIDA" at bounding box center [587, 117] width 789 height 28
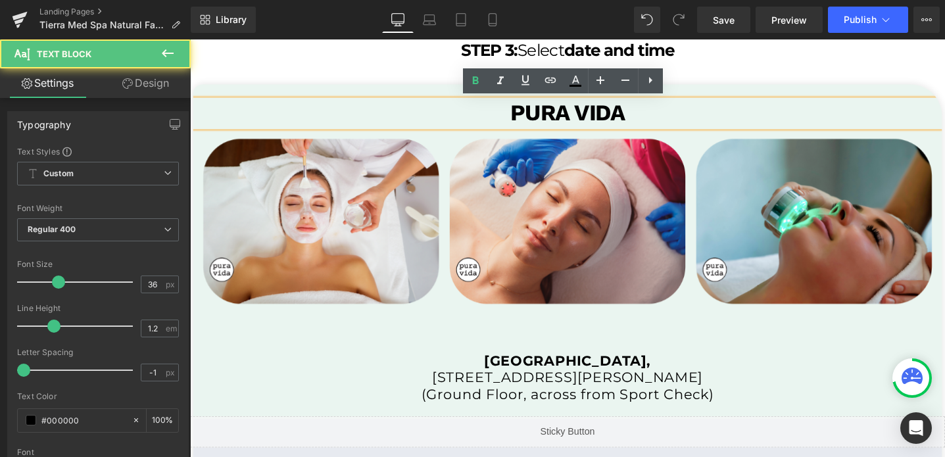
click at [652, 116] on p "PURA VIDA" at bounding box center [587, 117] width 789 height 28
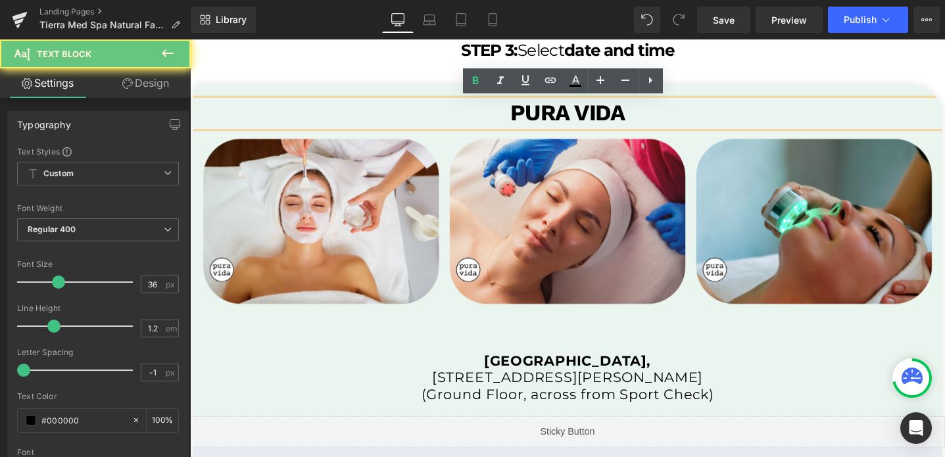
click at [652, 116] on p "PURA VIDA" at bounding box center [587, 117] width 789 height 28
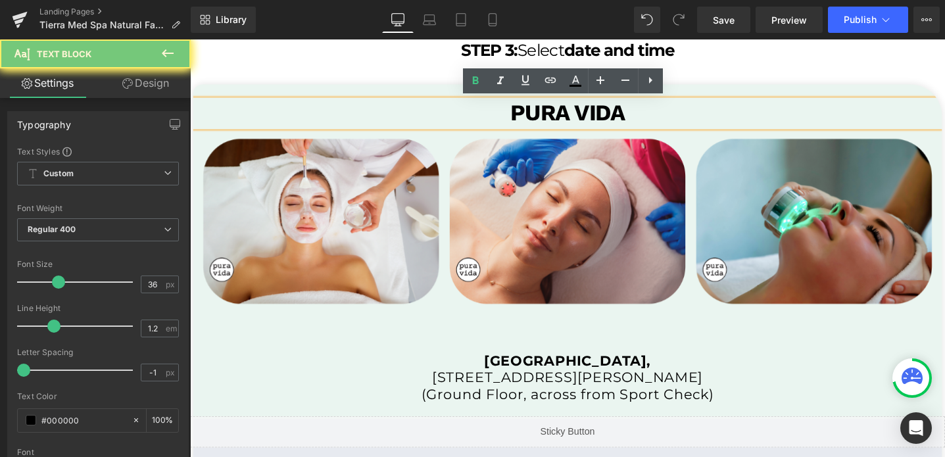
click at [652, 116] on p "PURA VIDA" at bounding box center [587, 117] width 789 height 28
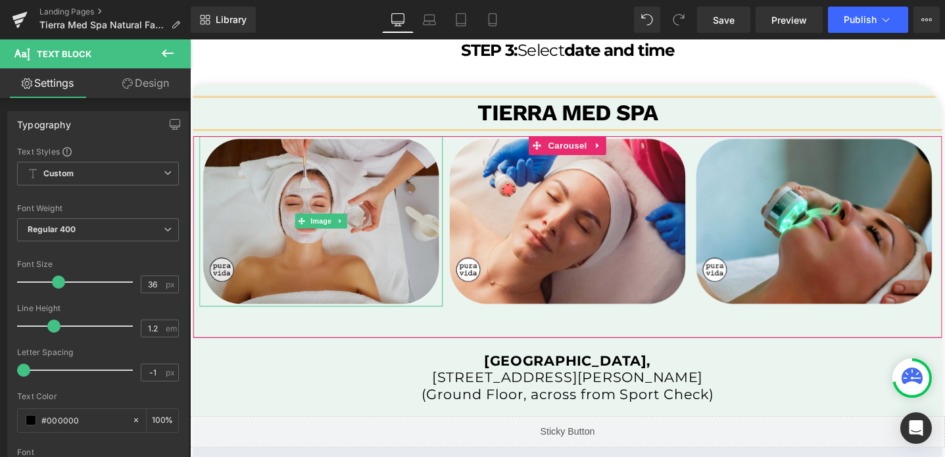
click at [391, 246] on img at bounding box center [328, 231] width 257 height 180
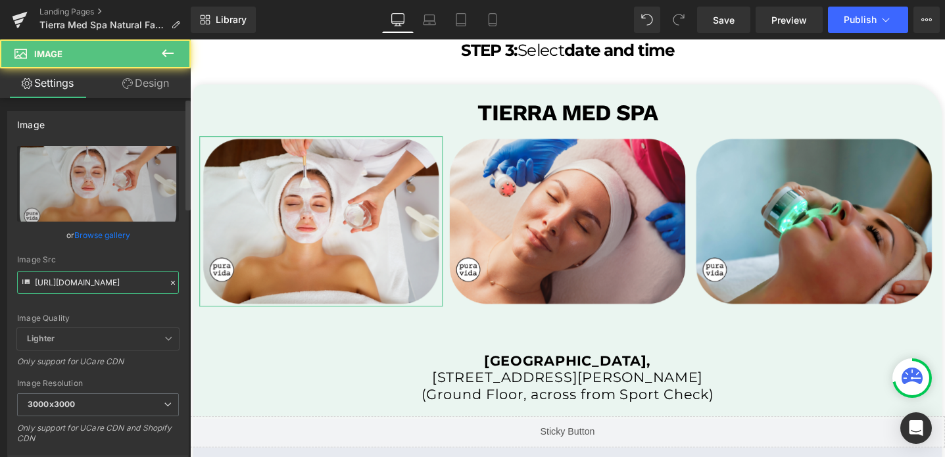
click at [86, 277] on input "https://cdn.shopify.com/s/files/1/0570/4895/7112/files/PVAB_3000x3000.png?v=175…" at bounding box center [98, 282] width 162 height 23
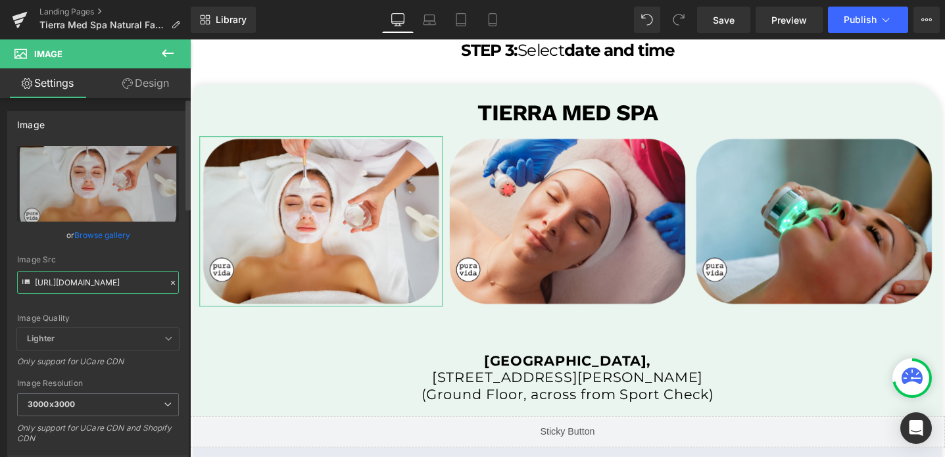
click at [86, 277] on input "https://cdn.shopify.com/s/files/1/0570/4895/7112/files/PVAB_3000x3000.png?v=175…" at bounding box center [98, 282] width 162 height 23
paste input "159_ed9d5063-7129-4743-abd3-3983bcafed7e_3000x3000.png?v=1683167241"
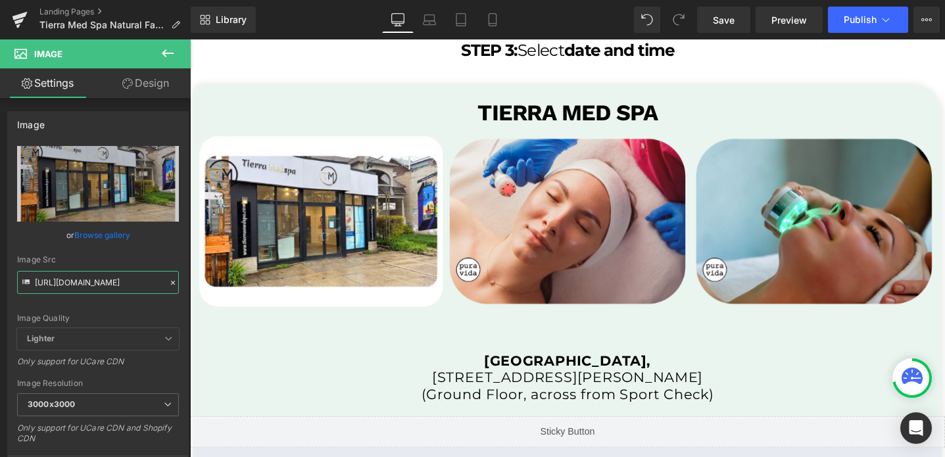
type input "https://cdn.shopify.com/s/files/1/0570/4895/7112/files/159_ed9d5063-7129-4743-a…"
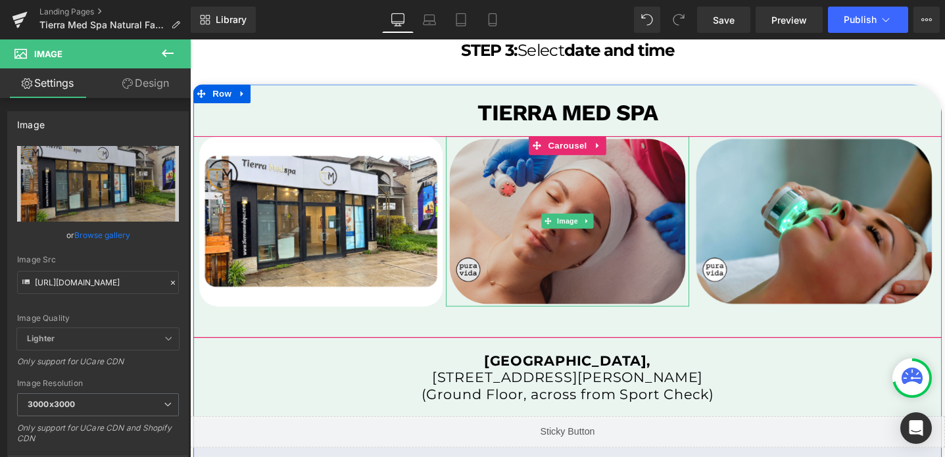
click at [523, 161] on img at bounding box center [588, 231] width 257 height 180
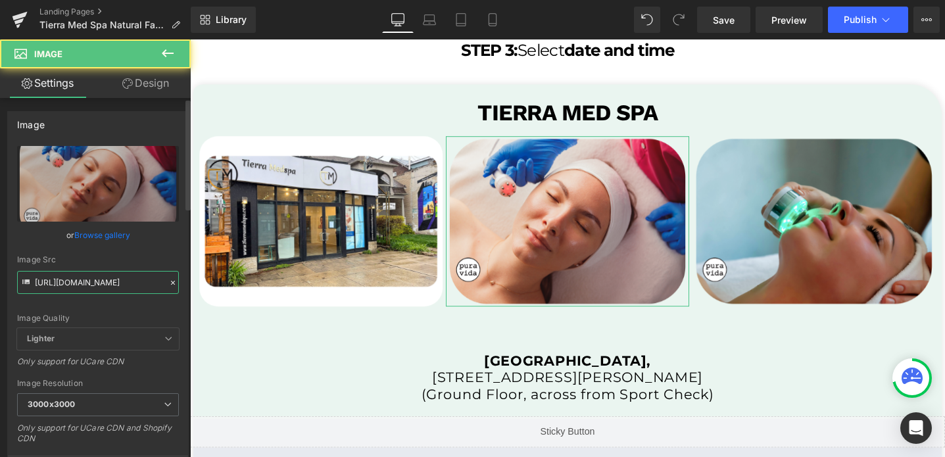
click at [103, 283] on input "https://cdn.shopify.com/s/files/1/0570/4895/7112/files/PVAB_2_3000x3000.png?v=1…" at bounding box center [98, 282] width 162 height 23
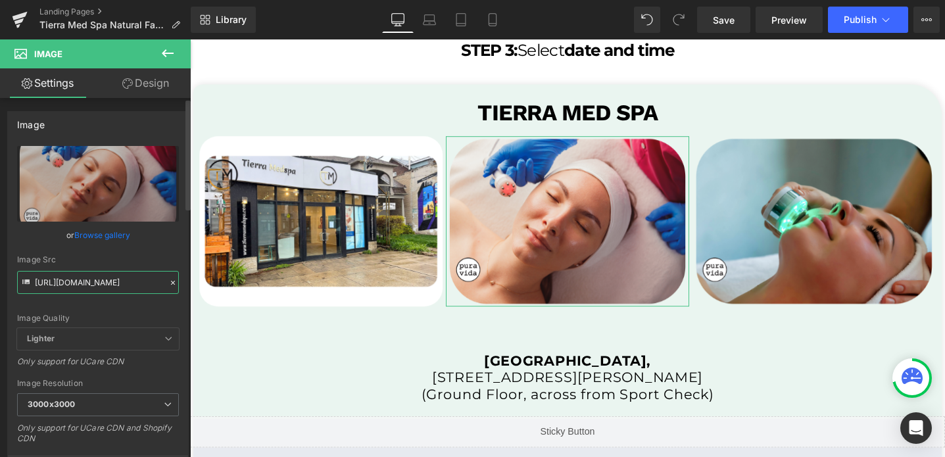
click at [103, 283] on input "https://cdn.shopify.com/s/files/1/0570/4895/7112/files/PVAB_2_3000x3000.png?v=1…" at bounding box center [98, 282] width 162 height 23
paste input "161_d8cb6b2e-ee05-4534-851d-8b1c6983b2c5_3000x3000.png?v=1683167241"
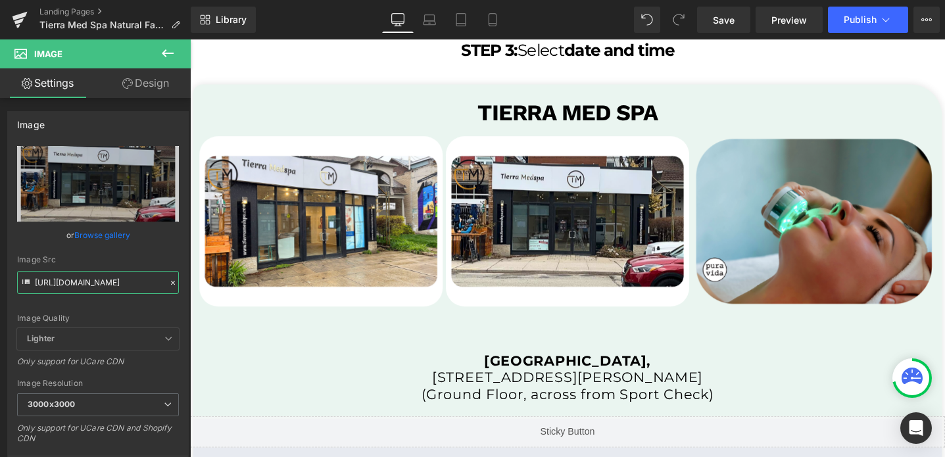
type input "https://cdn.shopify.com/s/files/1/0570/4895/7112/files/161_d8cb6b2e-ee05-4534-8…"
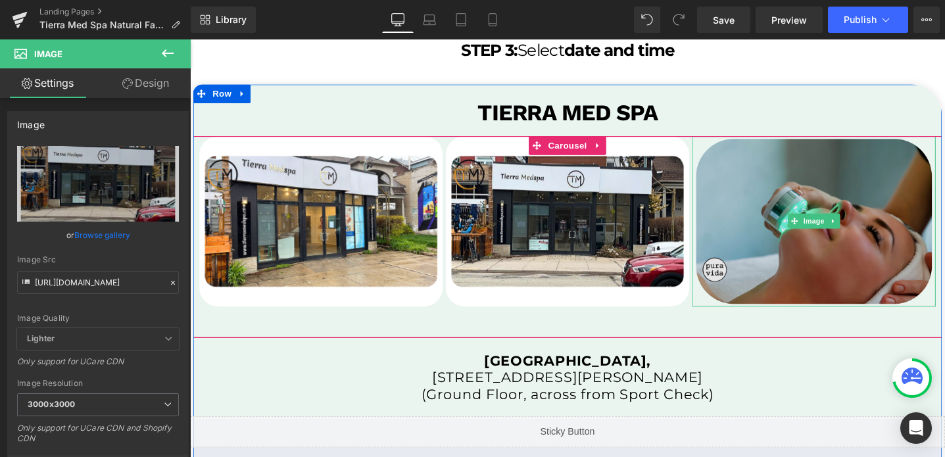
click at [763, 189] on img at bounding box center [848, 231] width 257 height 180
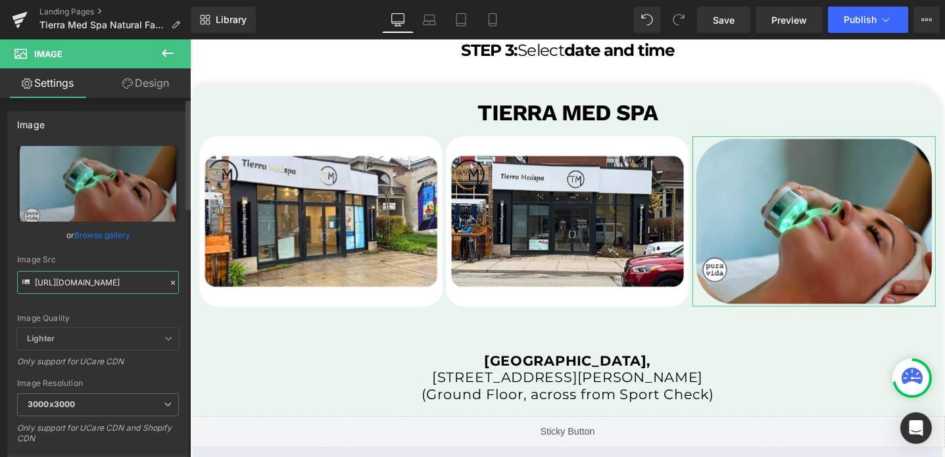
click at [65, 282] on input "https://cdn.shopify.com/s/files/1/0570/4895/7112/files/PVAB_3_3000x3000.png?v=1…" at bounding box center [98, 282] width 162 height 23
paste input "160_6ef96321-dbbf-4a53-b8e7-7a0b6e9d08e7_3000x3000.png?v=1683167240"
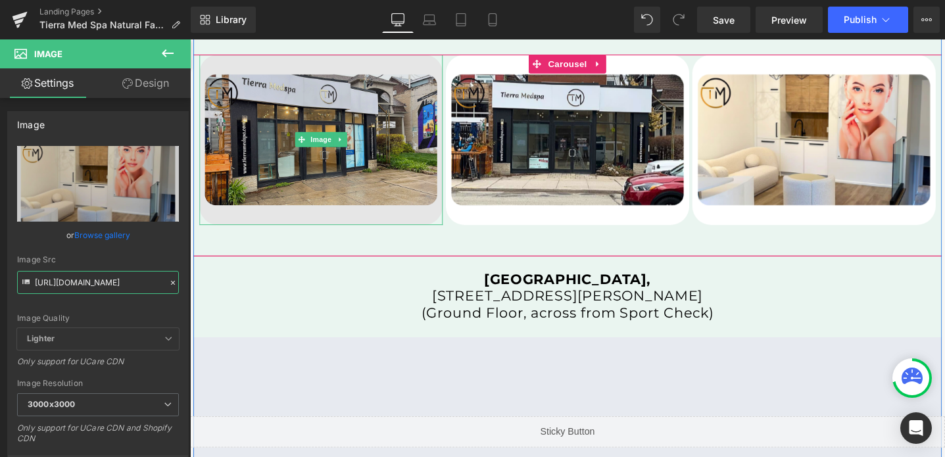
scroll to position [2666, 0]
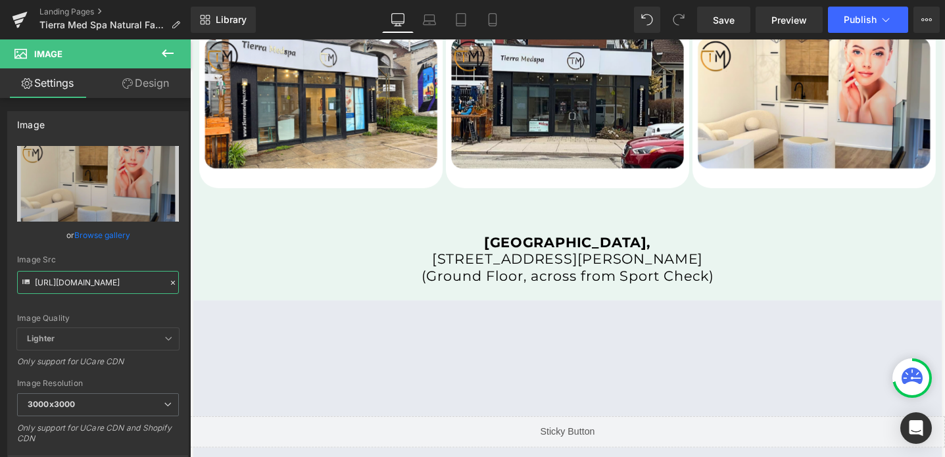
type input "https://cdn.shopify.com/s/files/1/0570/4895/7112/files/160_6ef96321-dbbf-4a53-b…"
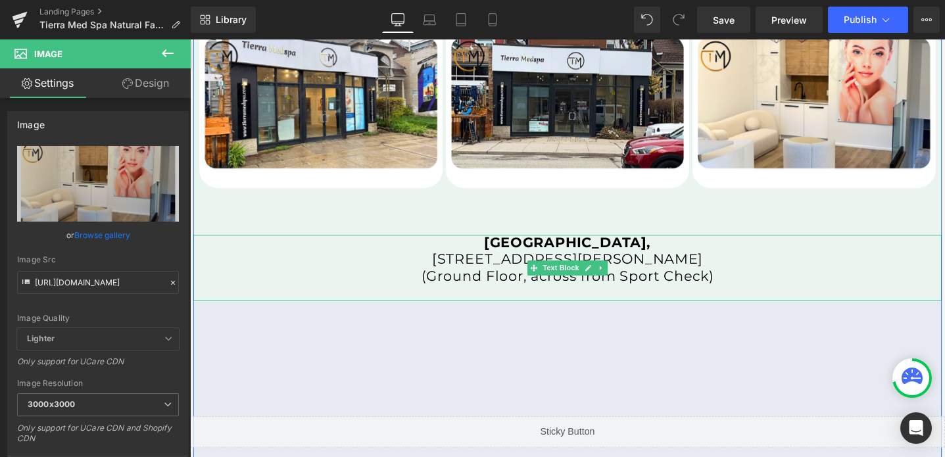
click at [519, 274] on span "[STREET_ADDRESS][PERSON_NAME]" at bounding box center [587, 271] width 285 height 18
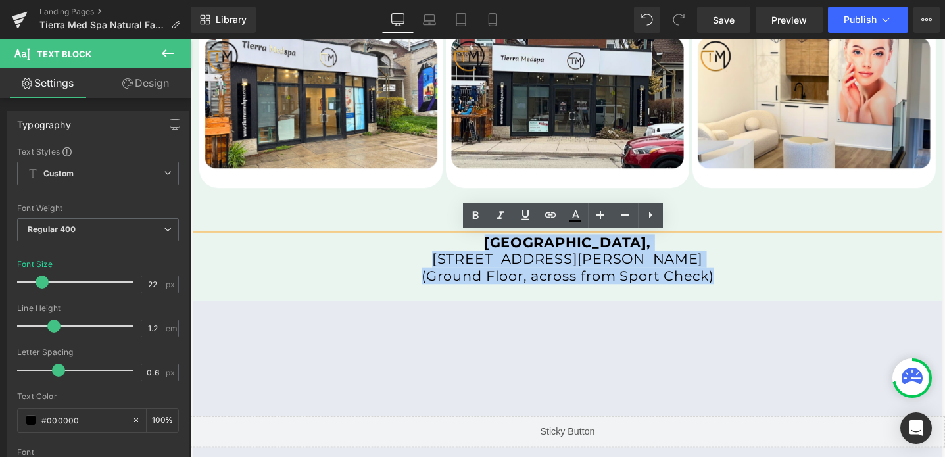
drag, startPoint x: 509, startPoint y: 251, endPoint x: 827, endPoint y: 289, distance: 319.9
click at [827, 289] on div "[GEOGRAPHIC_DATA], [STREET_ADDRESS][PERSON_NAME] (Ground Floor, across from Spo…" at bounding box center [587, 280] width 789 height 70
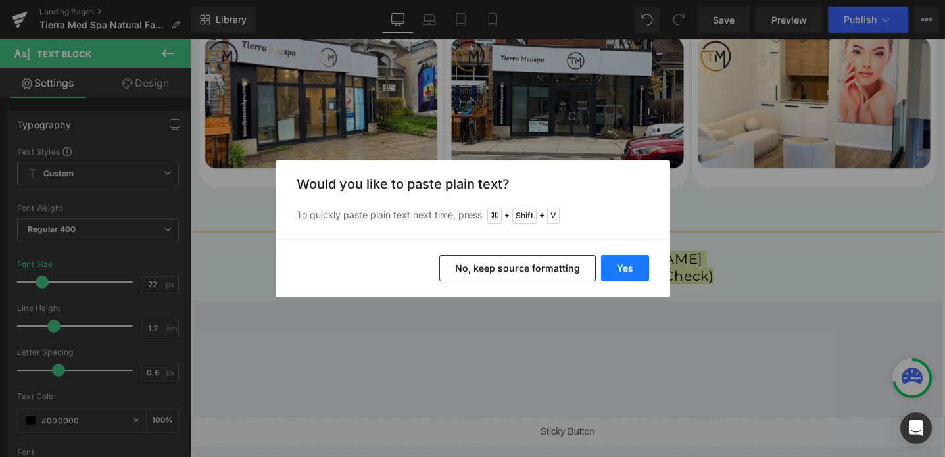
click at [628, 271] on button "Yes" at bounding box center [625, 268] width 48 height 26
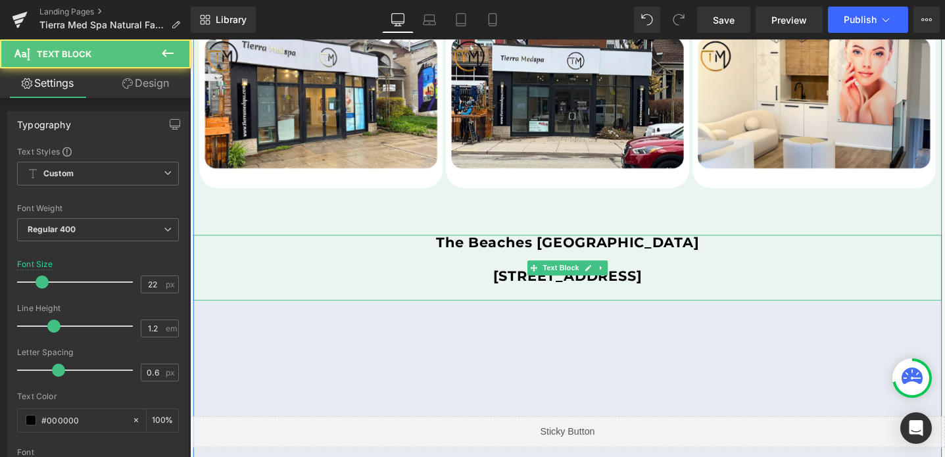
click at [440, 286] on p "[STREET_ADDRESS]" at bounding box center [587, 288] width 789 height 17
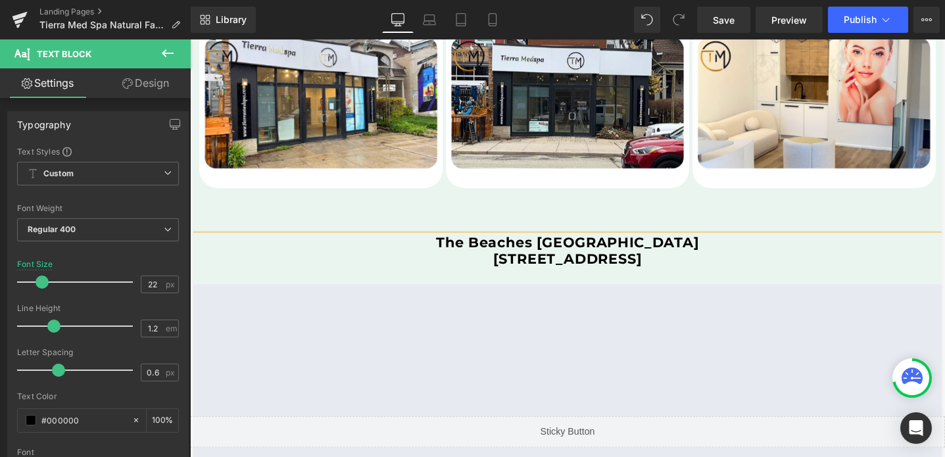
click at [534, 269] on b "[STREET_ADDRESS]" at bounding box center [588, 271] width 157 height 18
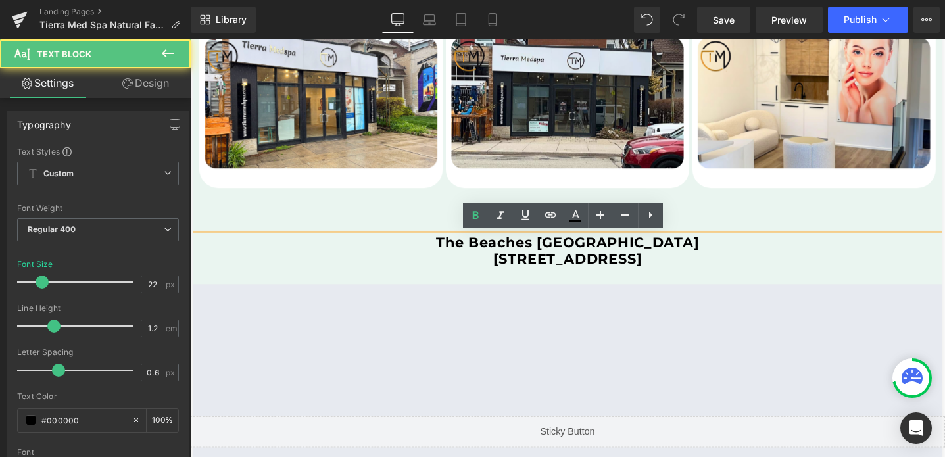
click at [534, 269] on b "[STREET_ADDRESS]" at bounding box center [588, 271] width 157 height 18
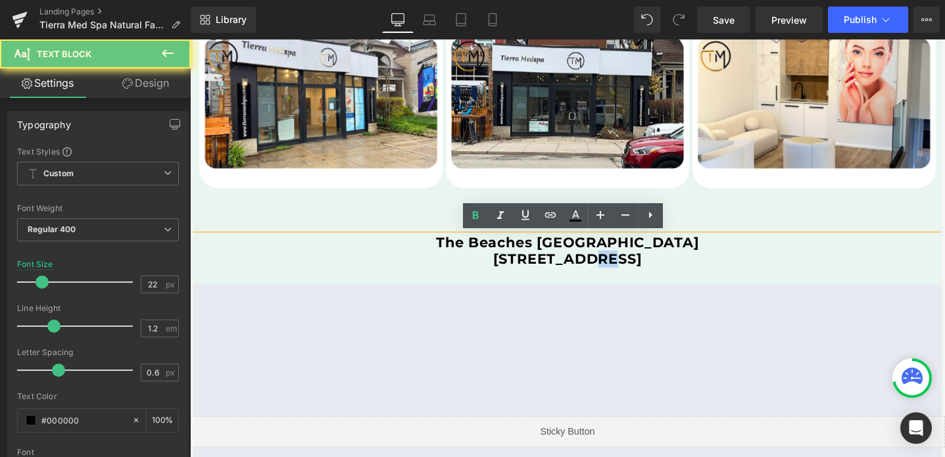
click at [534, 269] on b "[STREET_ADDRESS]" at bounding box center [588, 271] width 157 height 18
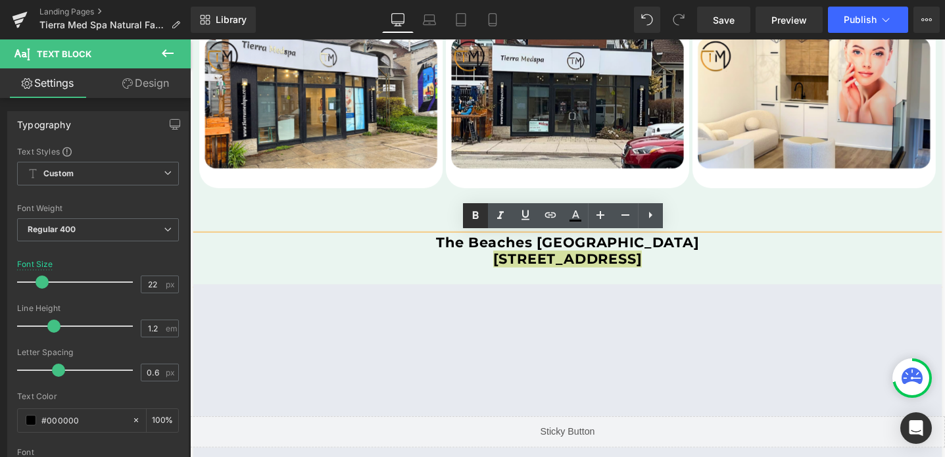
click at [472, 220] on icon at bounding box center [476, 216] width 16 height 16
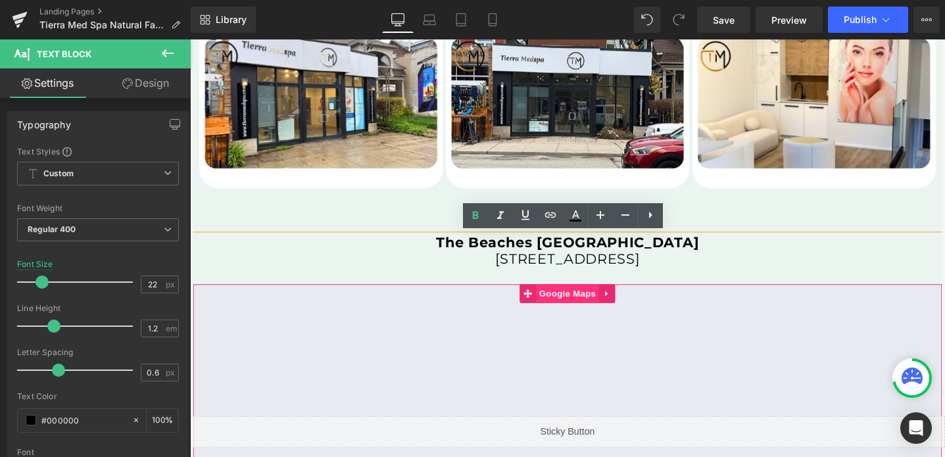
click at [600, 306] on span "Google Maps" at bounding box center [588, 307] width 66 height 20
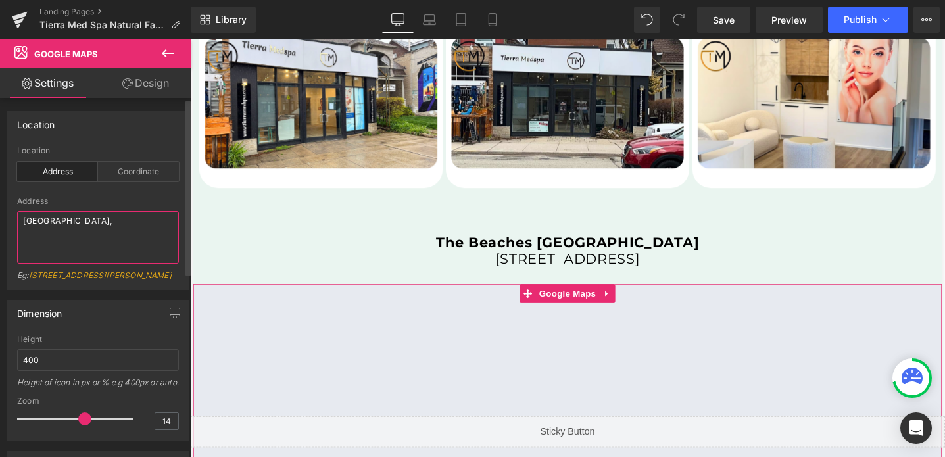
click at [77, 224] on textarea "[GEOGRAPHIC_DATA]," at bounding box center [98, 237] width 162 height 53
paste textarea "The Beaches [GEOGRAPHIC_DATA] [STREET_ADDRESS]"
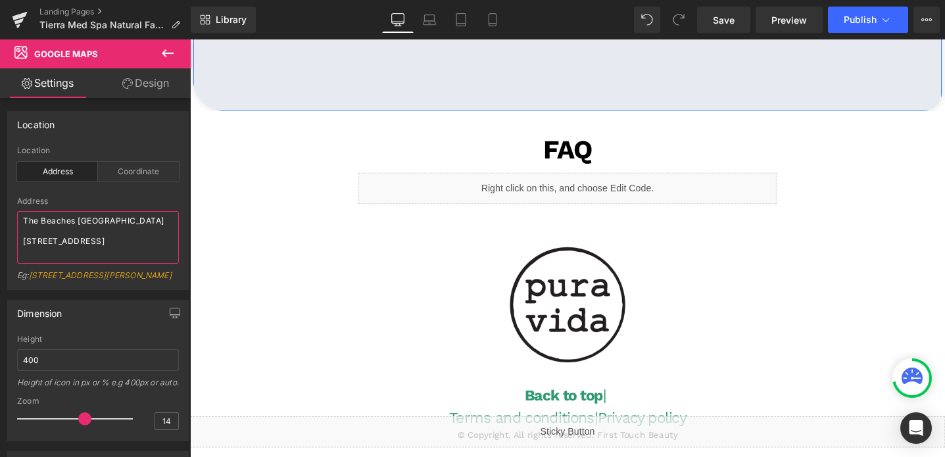
scroll to position [3154, 0]
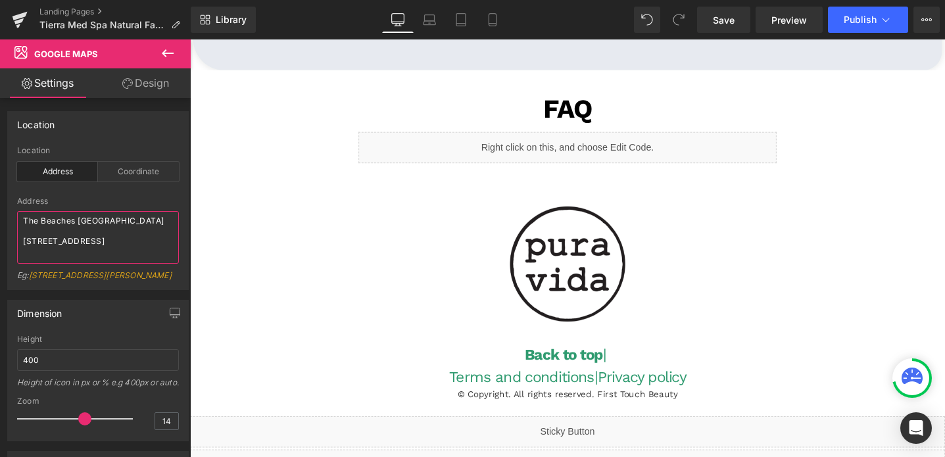
type textarea "The Beaches [GEOGRAPHIC_DATA] [STREET_ADDRESS]"
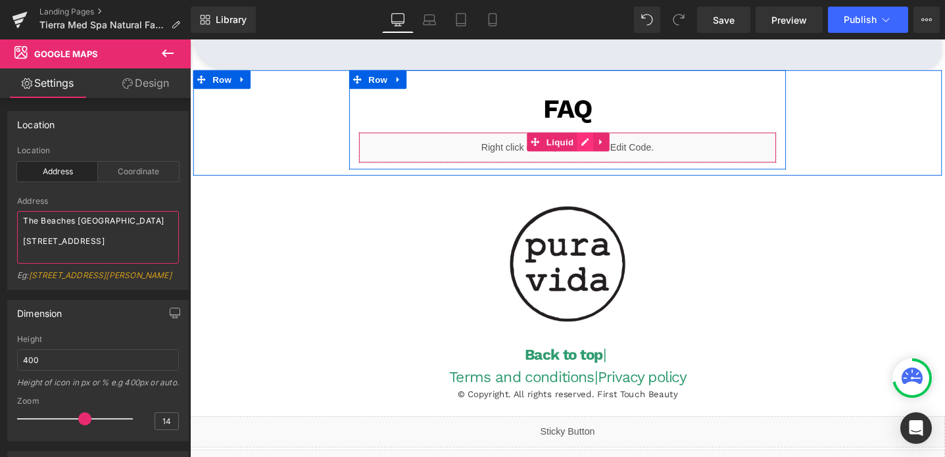
click at [607, 144] on div "Liquid" at bounding box center [588, 153] width 441 height 33
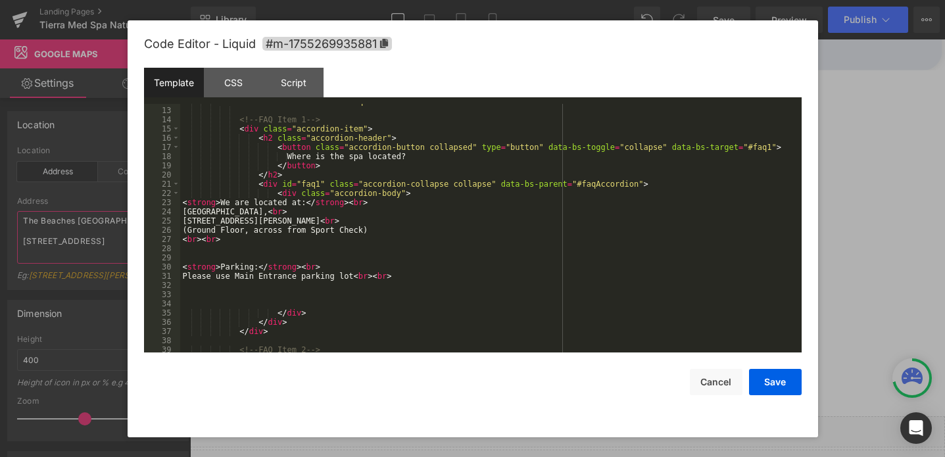
scroll to position [137, 0]
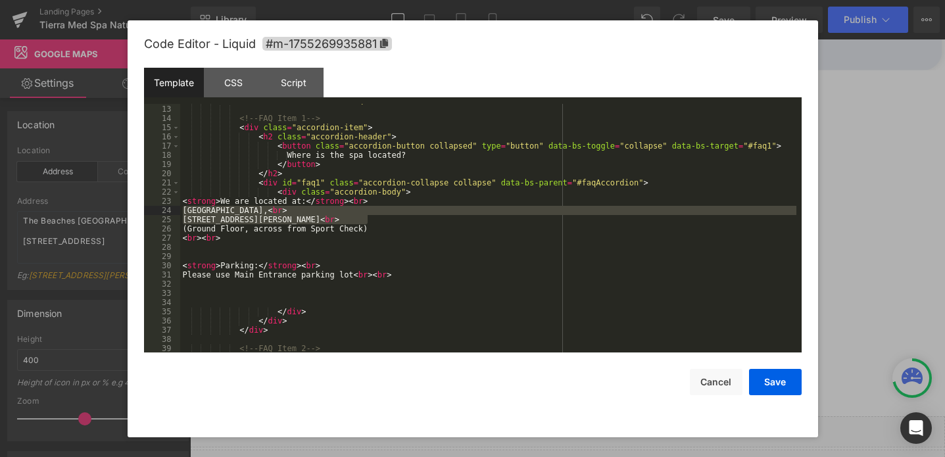
drag, startPoint x: 368, startPoint y: 218, endPoint x: 164, endPoint y: 213, distance: 204.0
click at [164, 213] on pre "12 13 14 15 16 17 18 19 20 21 22 23 24 25 26 27 28 29 30 31 32 33 34 35 36 37 3…" at bounding box center [473, 228] width 658 height 249
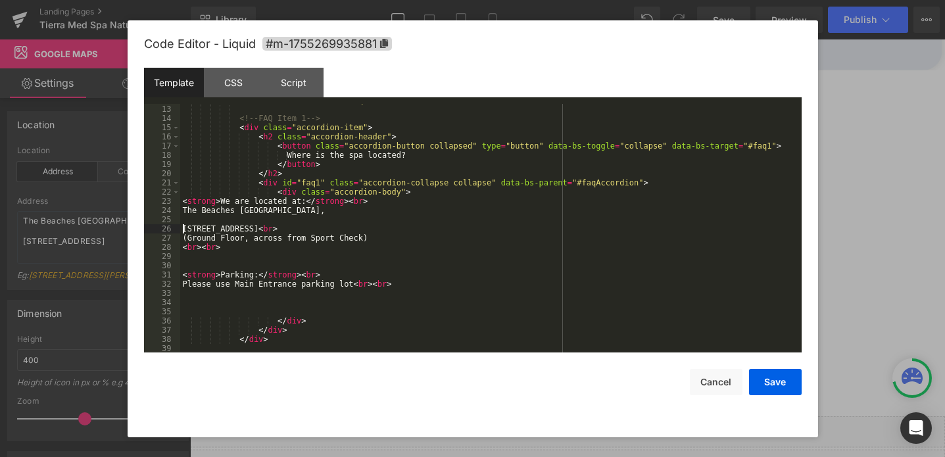
click at [183, 228] on div "< div class = "accordion" id = "faqAccordion" > <!-- FAQ Item 1 --> < div class…" at bounding box center [488, 228] width 616 height 267
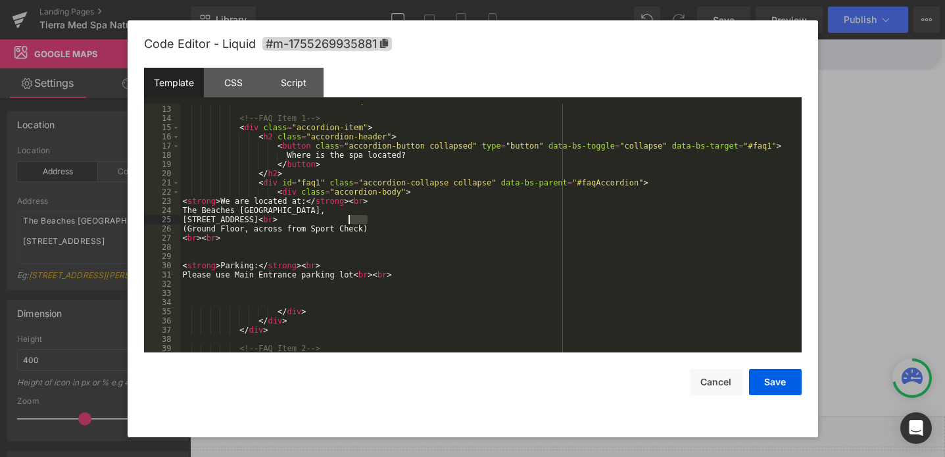
drag, startPoint x: 375, startPoint y: 222, endPoint x: 349, endPoint y: 222, distance: 25.7
click at [349, 222] on div "< div class = "accordion" id = "faqAccordion" > <!-- FAQ Item 1 --> < div class…" at bounding box center [488, 228] width 616 height 267
click at [286, 211] on div "< div class = "accordion" id = "faqAccordion" > <!-- FAQ Item 1 --> < div class…" at bounding box center [488, 228] width 616 height 267
drag, startPoint x: 366, startPoint y: 229, endPoint x: 182, endPoint y: 229, distance: 184.2
click at [182, 229] on div "< div class = "accordion" id = "faqAccordion" > <!-- FAQ Item 1 --> < div class…" at bounding box center [488, 228] width 616 height 267
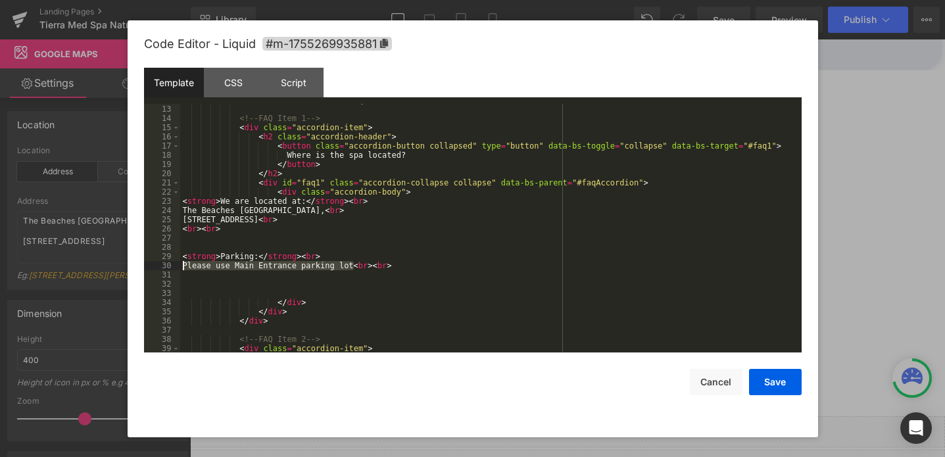
drag, startPoint x: 354, startPoint y: 264, endPoint x: 183, endPoint y: 268, distance: 171.1
click at [183, 268] on div "< div class = "accordion" id = "faqAccordion" > <!-- FAQ Item 1 --> < div class…" at bounding box center [488, 228] width 616 height 267
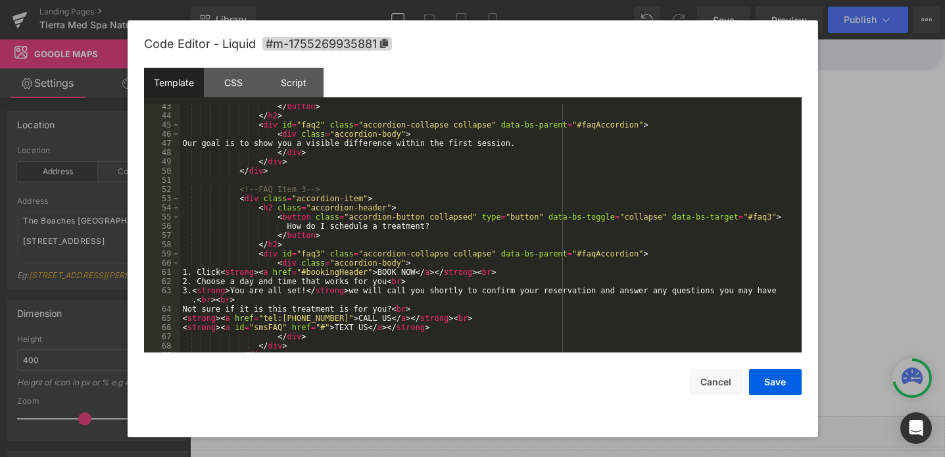
scroll to position [418, 0]
click at [291, 309] on div "</ button > </ h2 > < div id = "faq2" class = "accordion-collapse collapse" dat…" at bounding box center [488, 233] width 616 height 267
click at [297, 314] on div "</ button > </ h2 > < div id = "faq2" class = "accordion-collapse collapse" dat…" at bounding box center [488, 233] width 616 height 267
drag, startPoint x: 330, startPoint y: 314, endPoint x: 282, endPoint y: 318, distance: 48.2
click at [282, 318] on div "</ button > </ h2 > < div id = "faq2" class = "accordion-collapse collapse" dat…" at bounding box center [488, 233] width 616 height 267
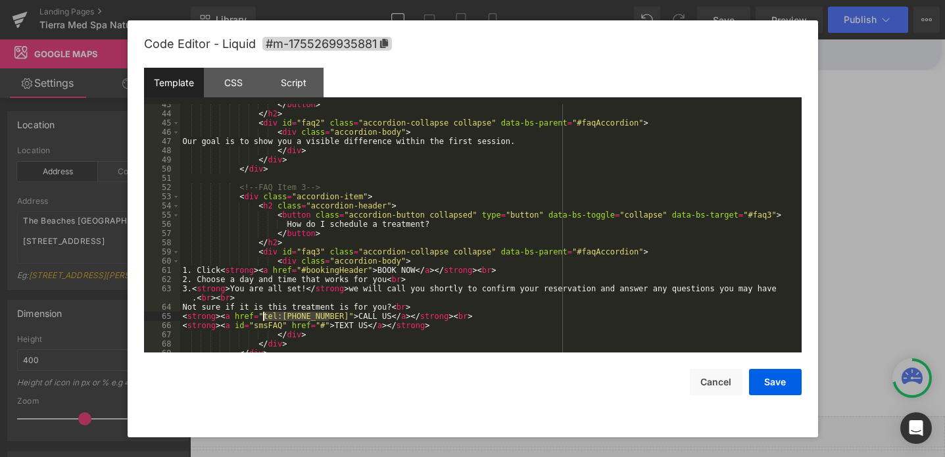
drag, startPoint x: 331, startPoint y: 315, endPoint x: 262, endPoint y: 320, distance: 68.6
click at [262, 320] on div "</ button > </ h2 > < div id = "faq2" class = "accordion-collapse collapse" dat…" at bounding box center [488, 233] width 616 height 267
click at [774, 384] on button "Save" at bounding box center [775, 382] width 53 height 26
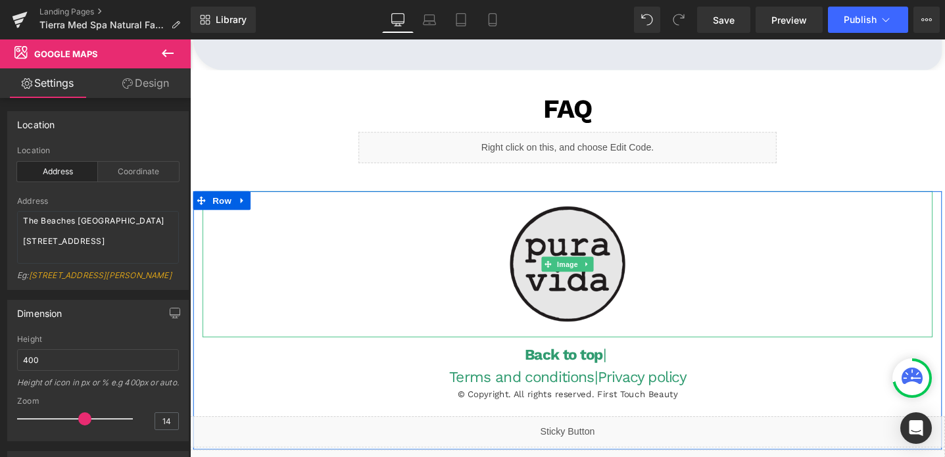
click at [582, 259] on img at bounding box center [588, 276] width 154 height 154
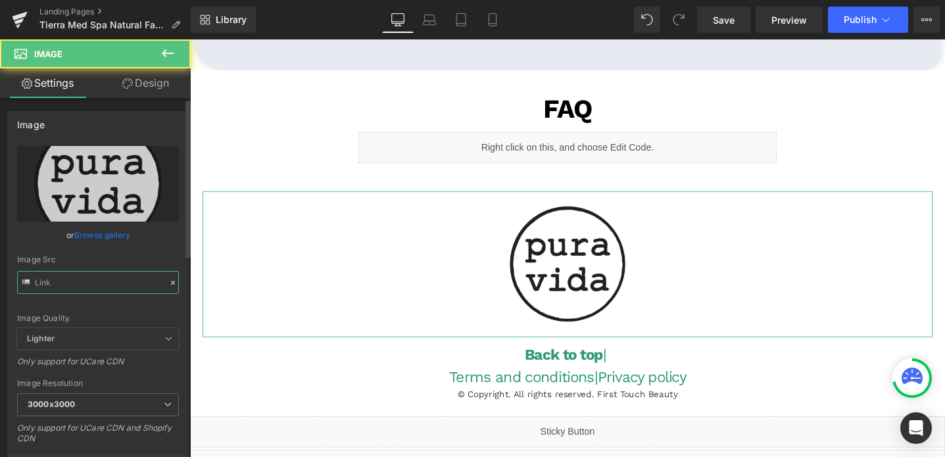
click at [117, 286] on input "text" at bounding box center [98, 282] width 162 height 23
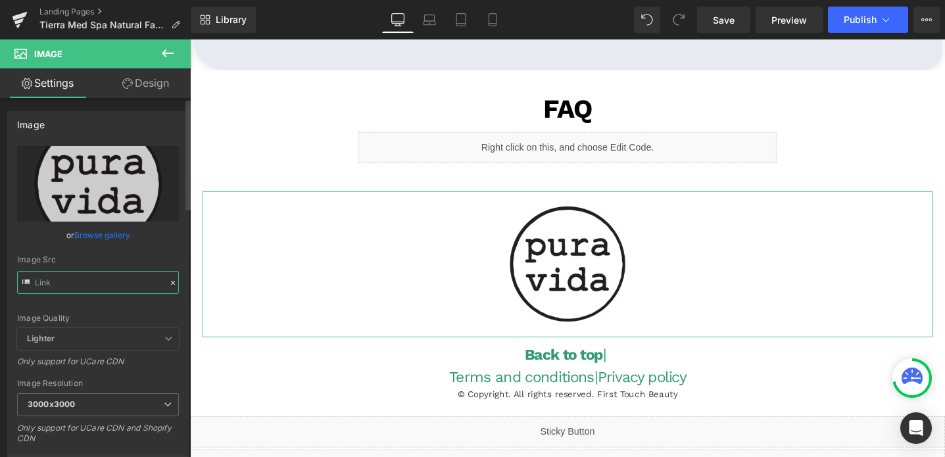
click at [117, 286] on input "text" at bounding box center [98, 282] width 162 height 23
paste input "TierraMedSpaLogo_2_3000x3000.png?v=171466840"
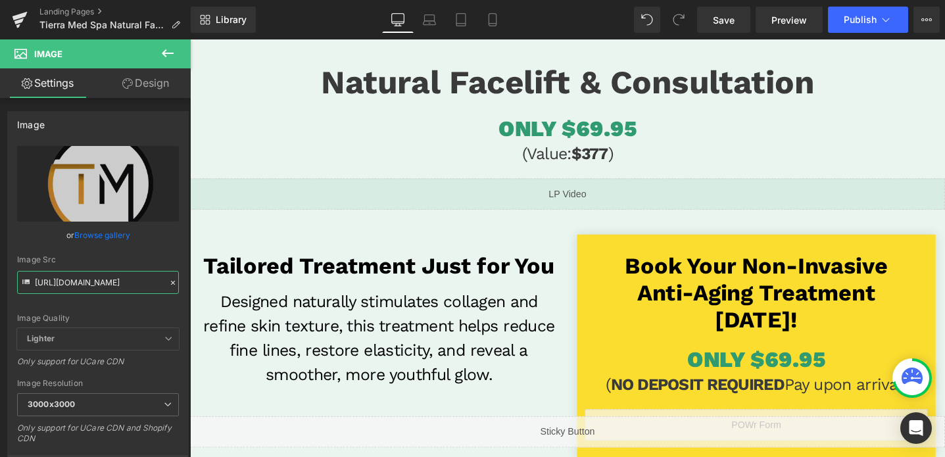
scroll to position [0, 0]
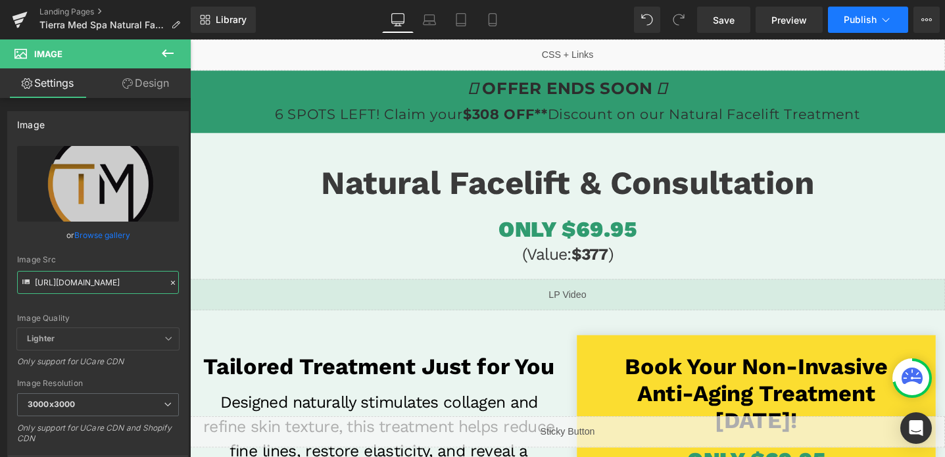
type input "[URL][DOMAIN_NAME]"
click at [862, 20] on span "Publish" at bounding box center [860, 19] width 33 height 11
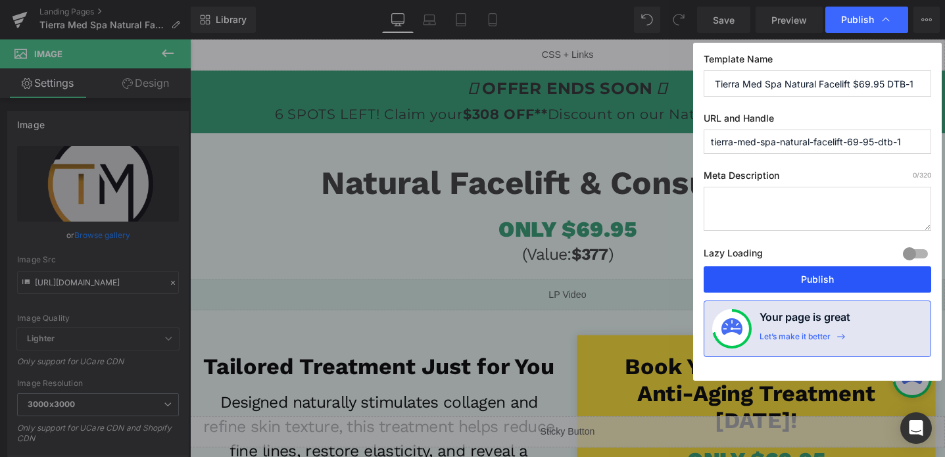
click at [772, 270] on button "Publish" at bounding box center [818, 279] width 228 height 26
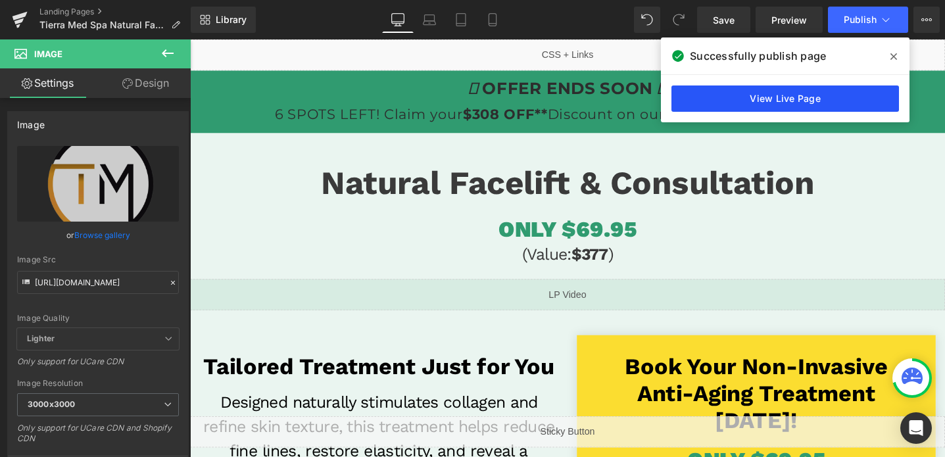
click at [743, 97] on link "View Live Page" at bounding box center [786, 99] width 228 height 26
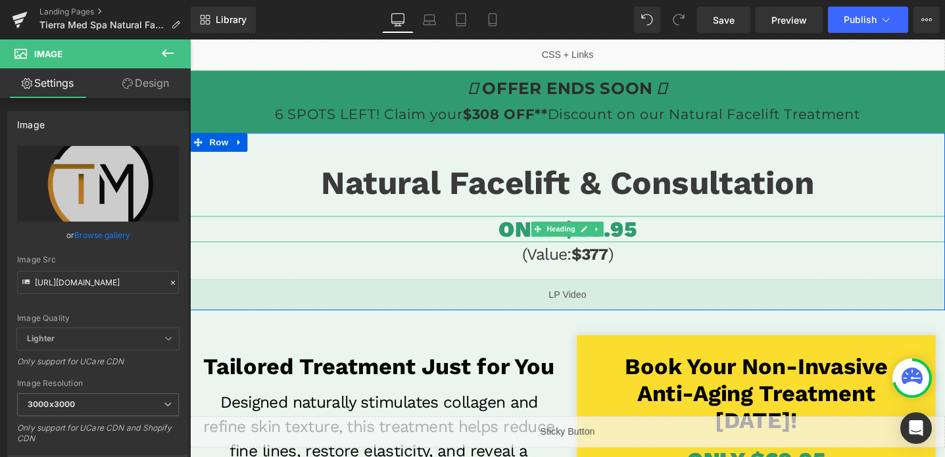
click at [637, 238] on span "ONLY $69.95" at bounding box center [588, 240] width 145 height 28
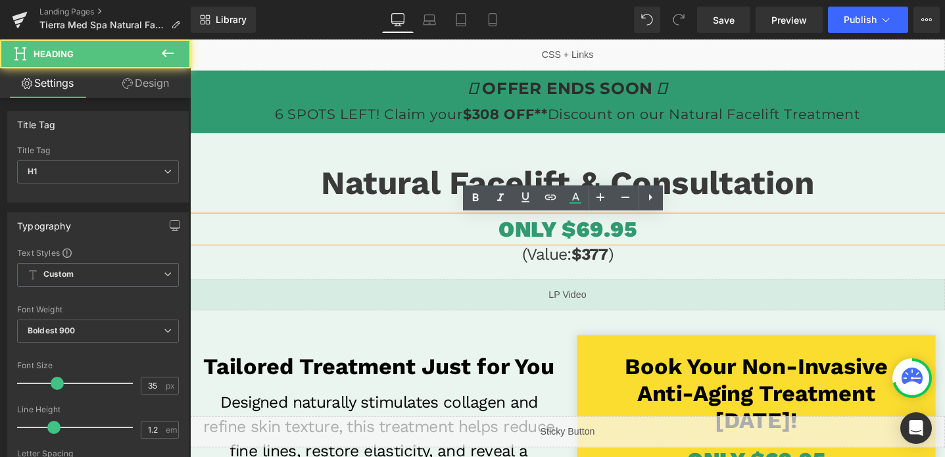
click at [607, 240] on span "ONLY $69.95" at bounding box center [588, 240] width 145 height 28
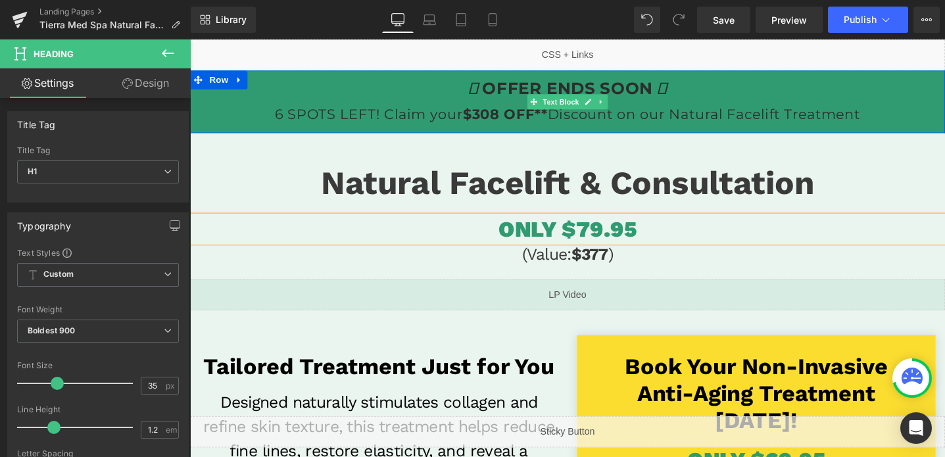
click at [502, 125] on strong "$308 OFF**" at bounding box center [522, 119] width 89 height 18
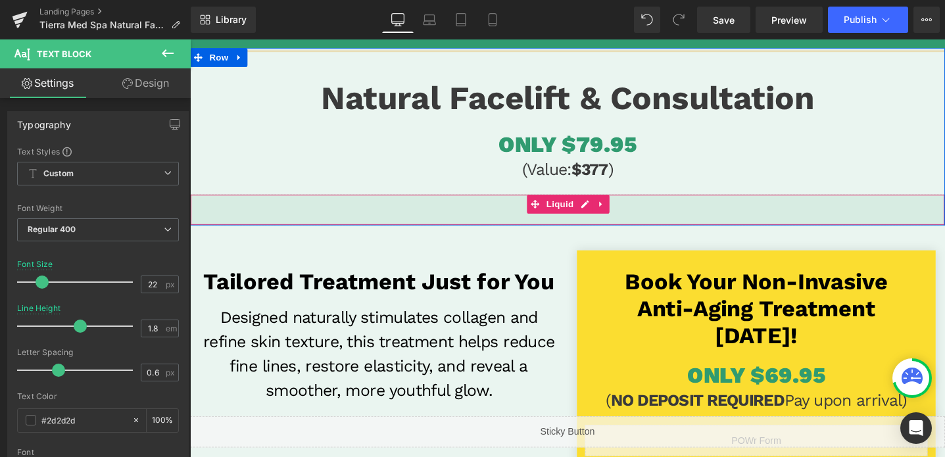
scroll to position [209, 0]
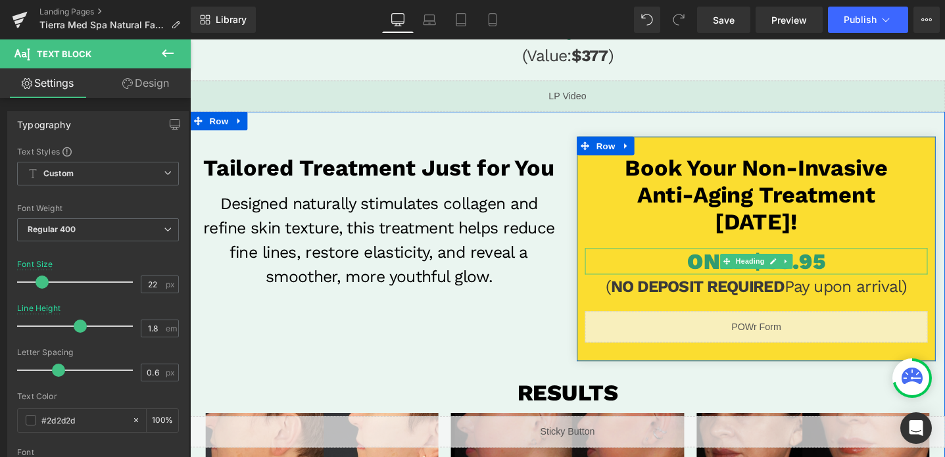
click at [846, 279] on span "ONLY $69.95" at bounding box center [786, 274] width 145 height 28
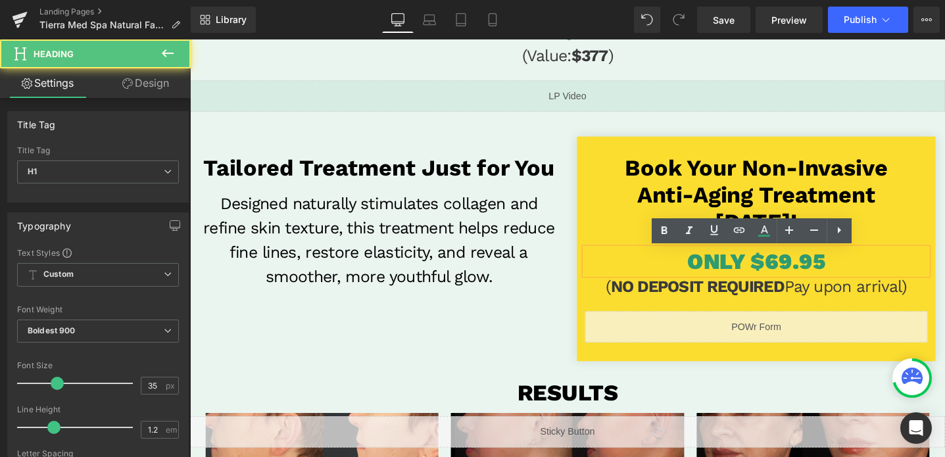
click at [810, 276] on span "ONLY $69.95" at bounding box center [786, 274] width 145 height 28
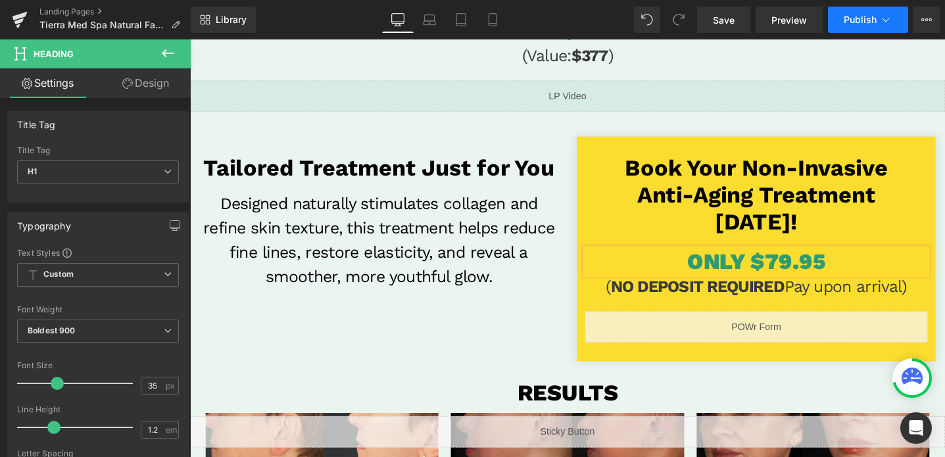
click at [853, 19] on span "Publish" at bounding box center [860, 19] width 33 height 11
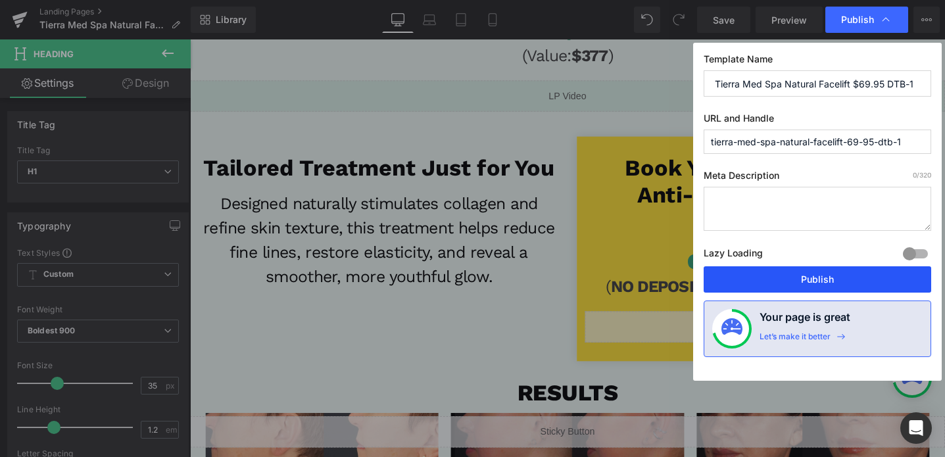
click at [774, 279] on button "Publish" at bounding box center [818, 279] width 228 height 26
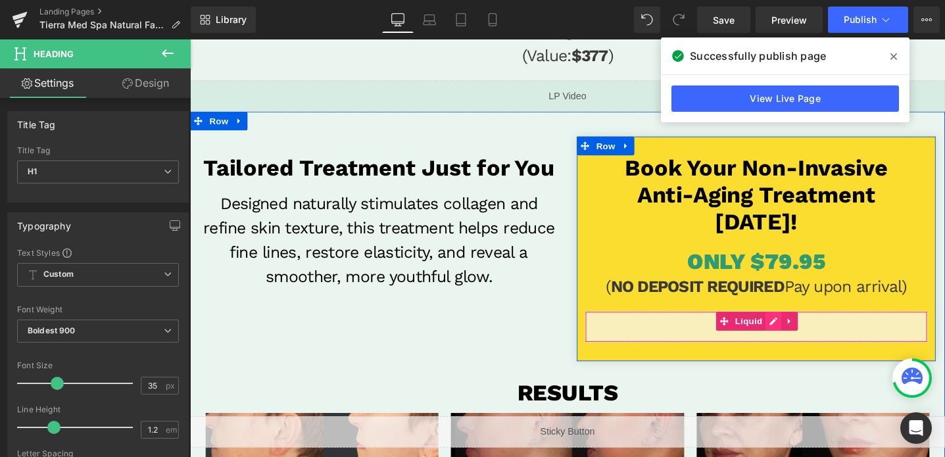
click at [808, 334] on div "Liquid" at bounding box center [787, 342] width 361 height 33
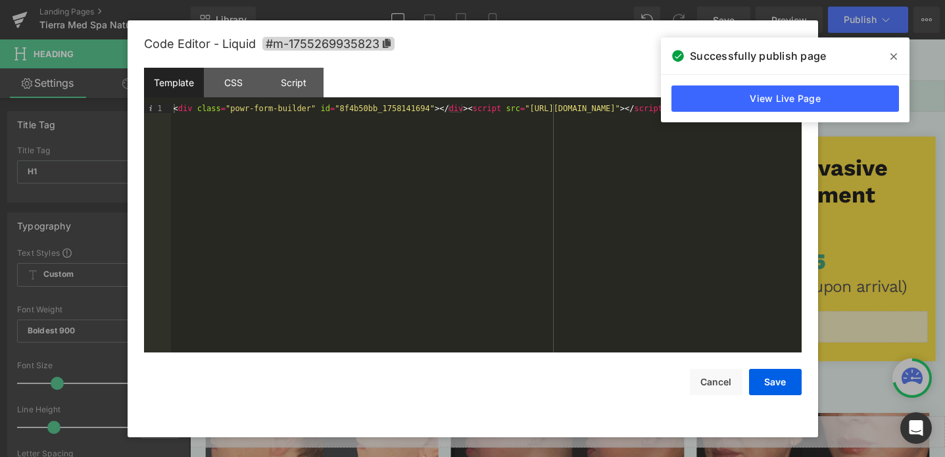
click at [449, 109] on div "< div class = "powr-form-builder" id = "8f4b50bb_1758141694" > </ div > < scrip…" at bounding box center [486, 237] width 631 height 267
click at [771, 387] on button "Save" at bounding box center [775, 382] width 53 height 26
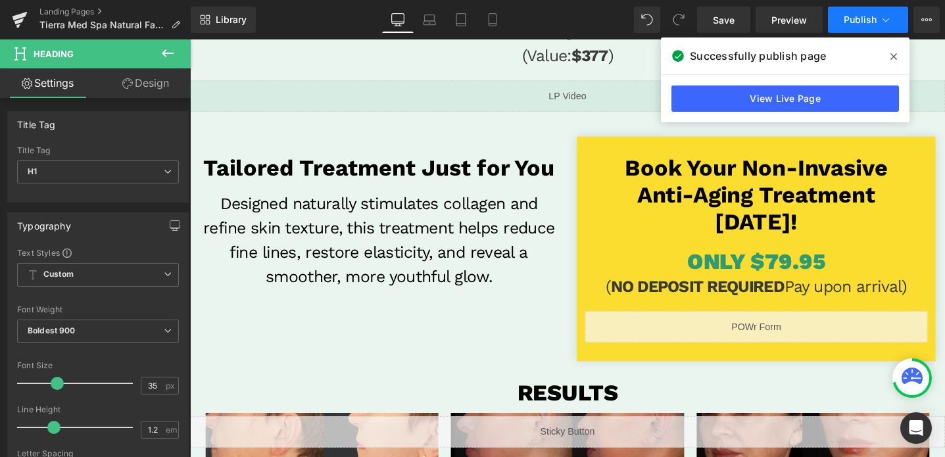
click at [840, 11] on button "Publish" at bounding box center [868, 20] width 80 height 26
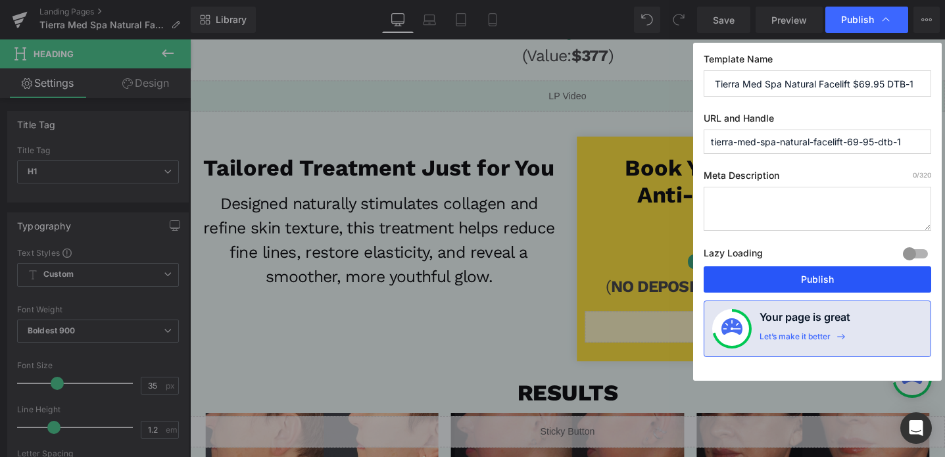
click at [797, 276] on button "Publish" at bounding box center [818, 279] width 228 height 26
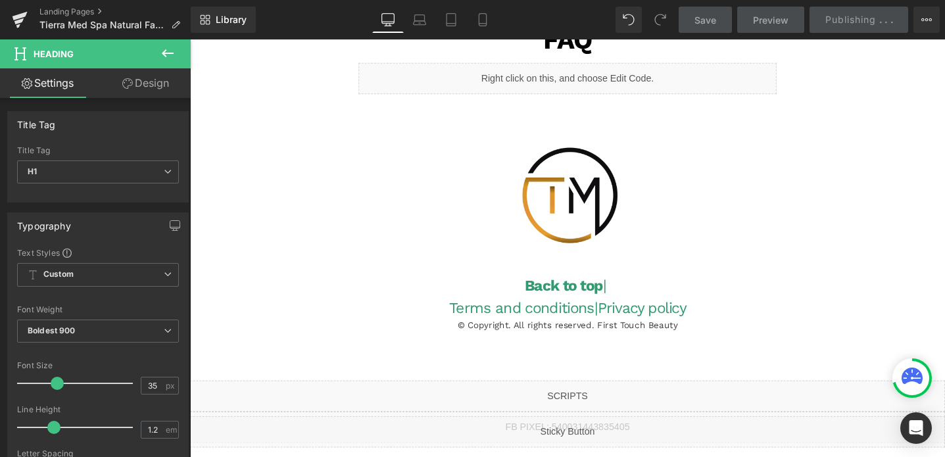
scroll to position [3342, 0]
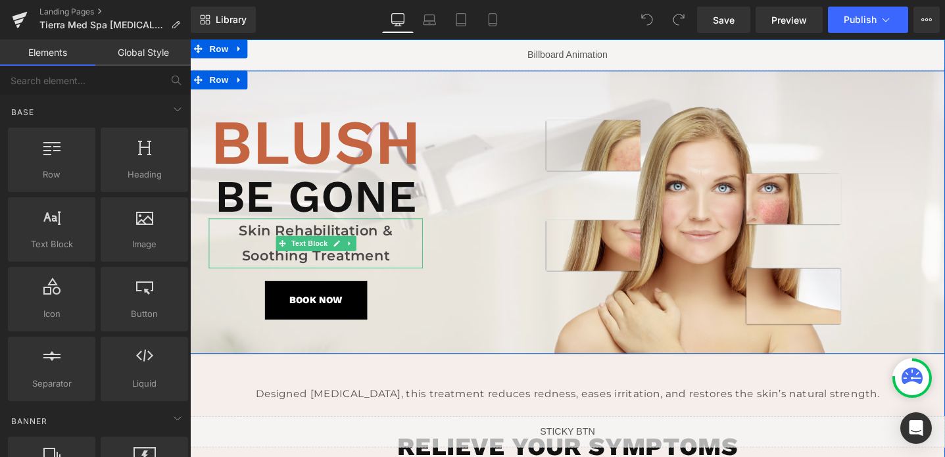
click at [400, 256] on p "Skin Rehabilitation & Soothing Treatment" at bounding box center [323, 254] width 226 height 52
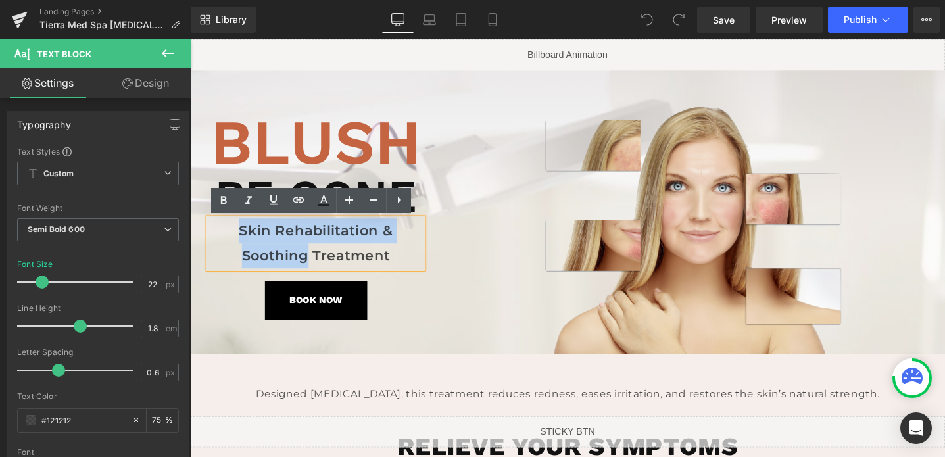
drag, startPoint x: 314, startPoint y: 268, endPoint x: 244, endPoint y: 254, distance: 71.1
click at [244, 254] on p "Skin Rehabilitation & Soothing Treatment" at bounding box center [323, 254] width 226 height 52
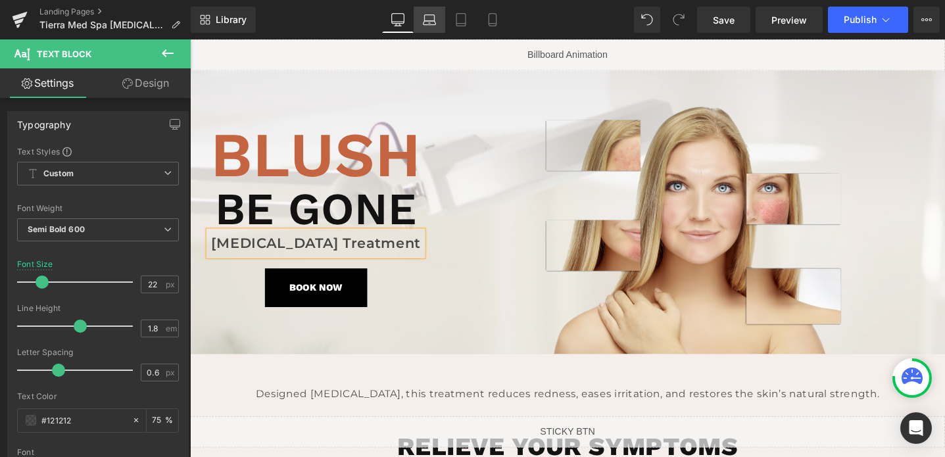
click at [434, 18] on icon at bounding box center [429, 19] width 13 height 13
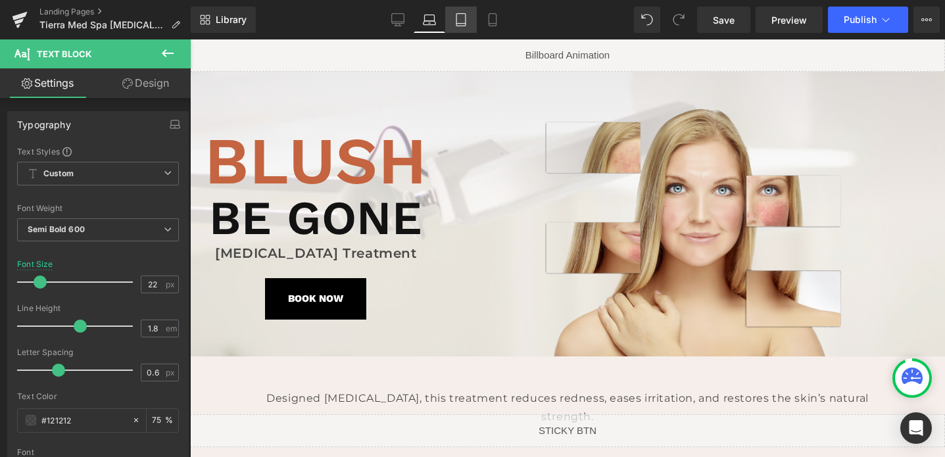
click at [460, 18] on icon at bounding box center [461, 19] width 13 height 13
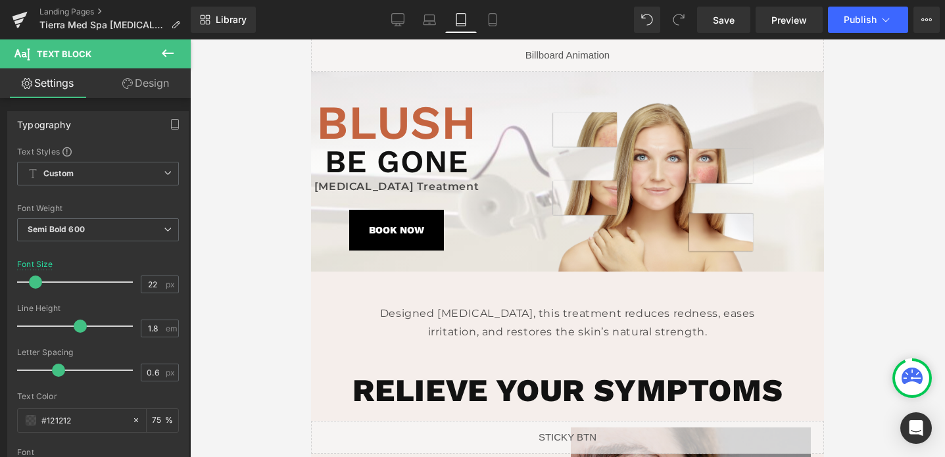
scroll to position [0, 0]
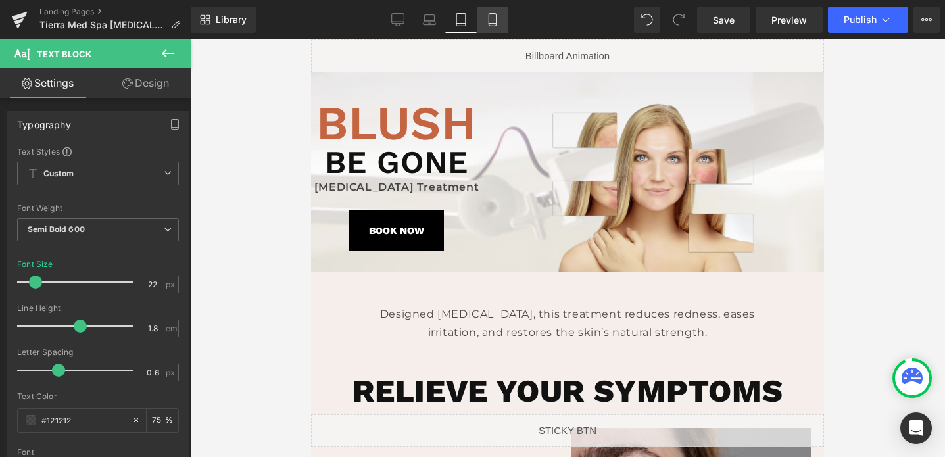
click at [492, 25] on icon at bounding box center [492, 19] width 13 height 13
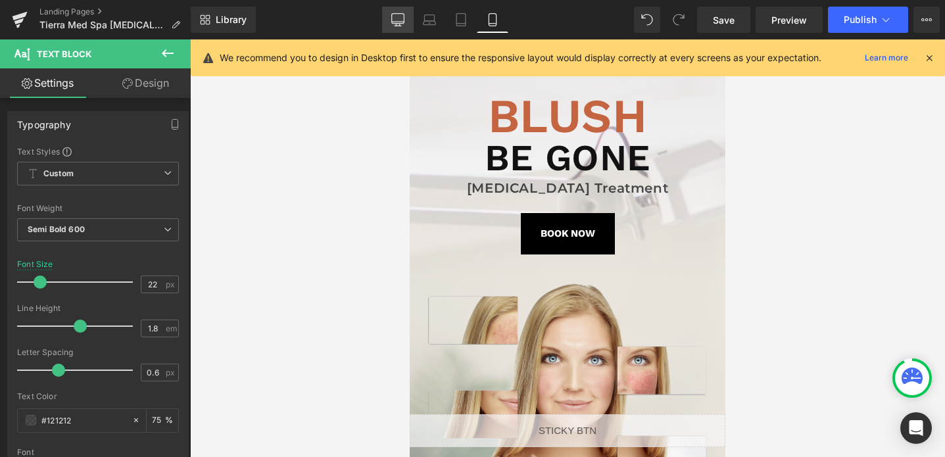
click at [401, 18] on icon at bounding box center [397, 19] width 13 height 13
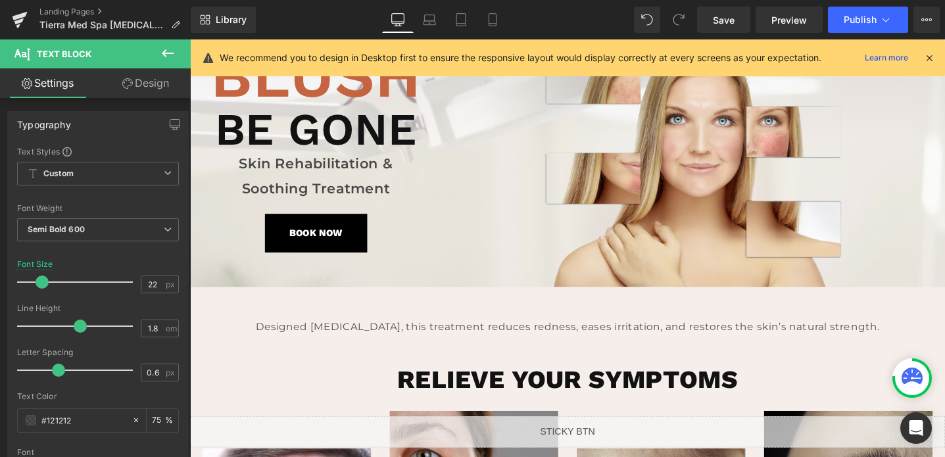
scroll to position [59, 0]
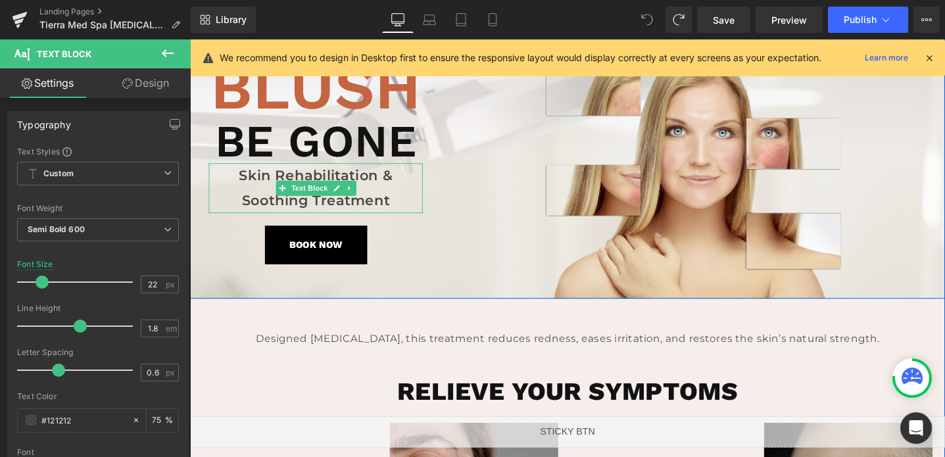
click at [334, 207] on p "Skin Rehabilitation & Soothing Treatment" at bounding box center [323, 196] width 226 height 52
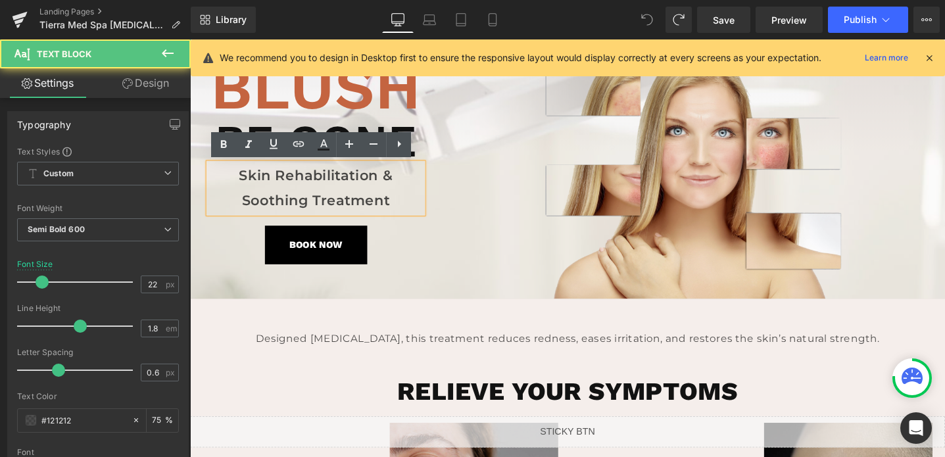
click at [316, 209] on p "Skin Rehabilitation & Soothing Treatment" at bounding box center [323, 196] width 226 height 52
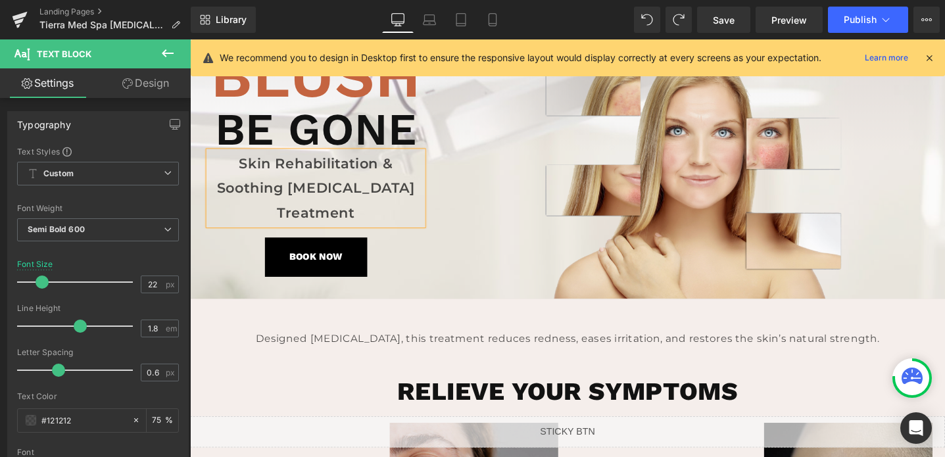
scroll to position [45, 0]
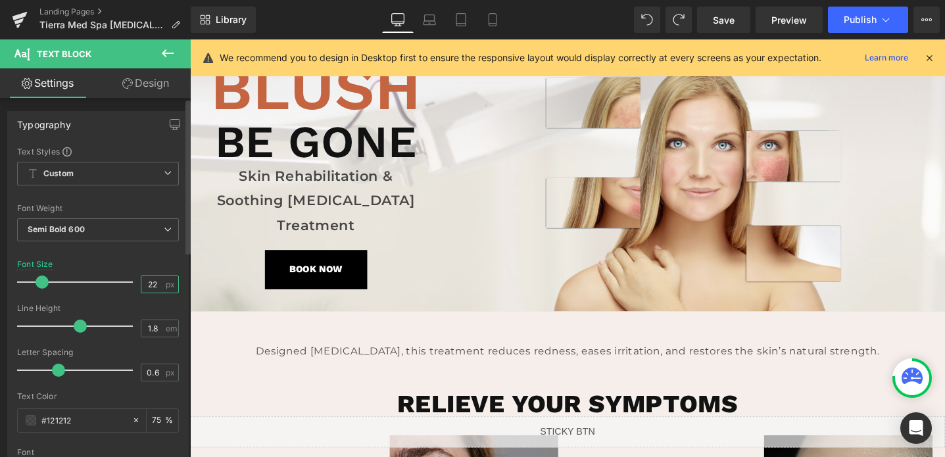
click at [148, 287] on input "22" at bounding box center [152, 284] width 23 height 16
type input "20"
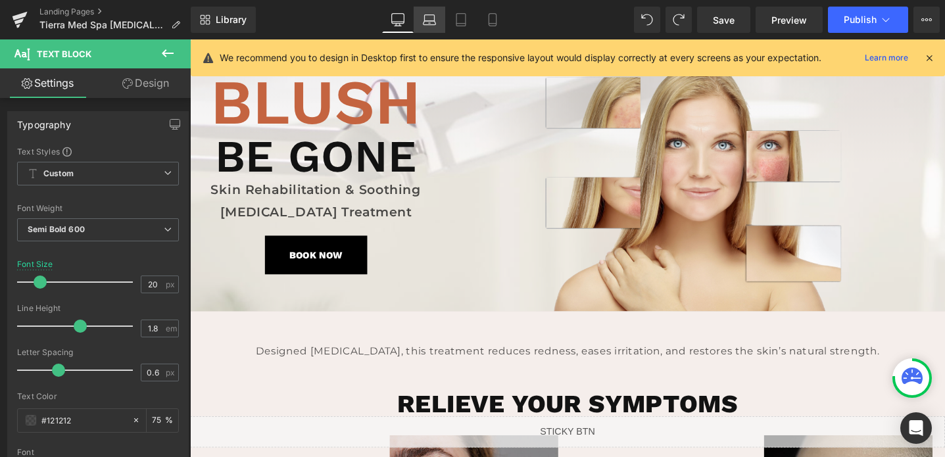
click at [420, 20] on link "Laptop" at bounding box center [430, 20] width 32 height 26
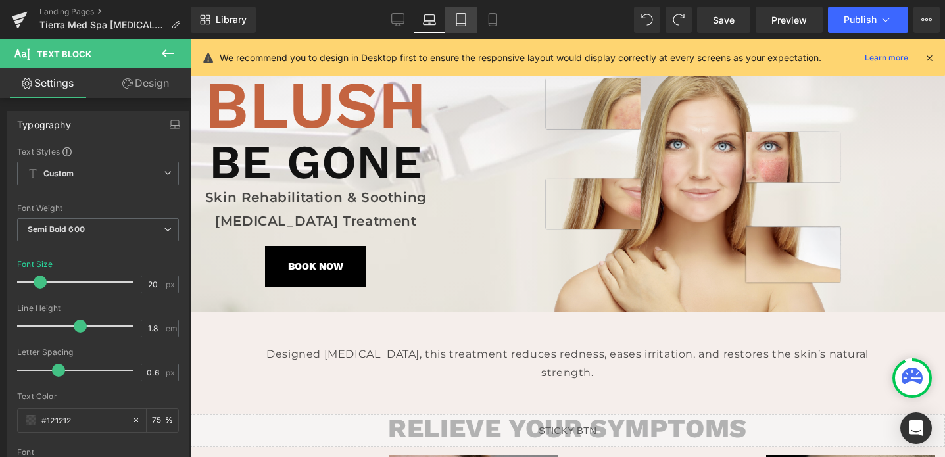
click at [457, 20] on icon at bounding box center [461, 19] width 13 height 13
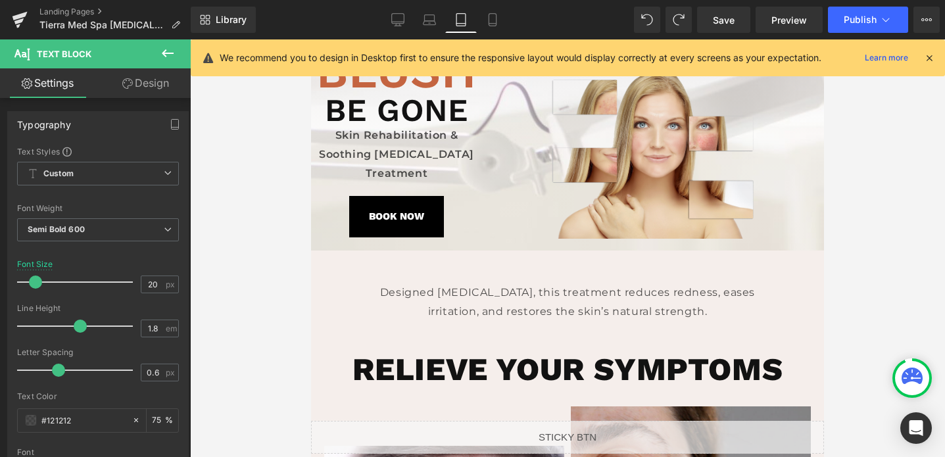
scroll to position [0, 0]
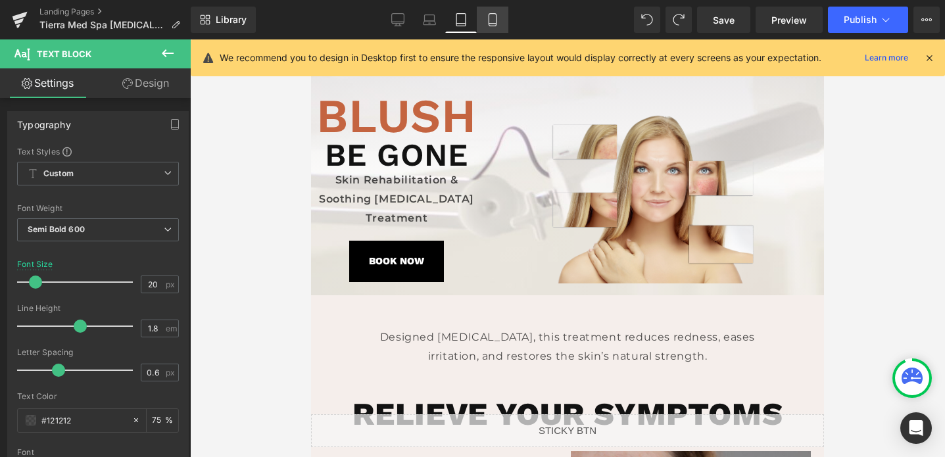
click at [491, 22] on icon at bounding box center [492, 19] width 13 height 13
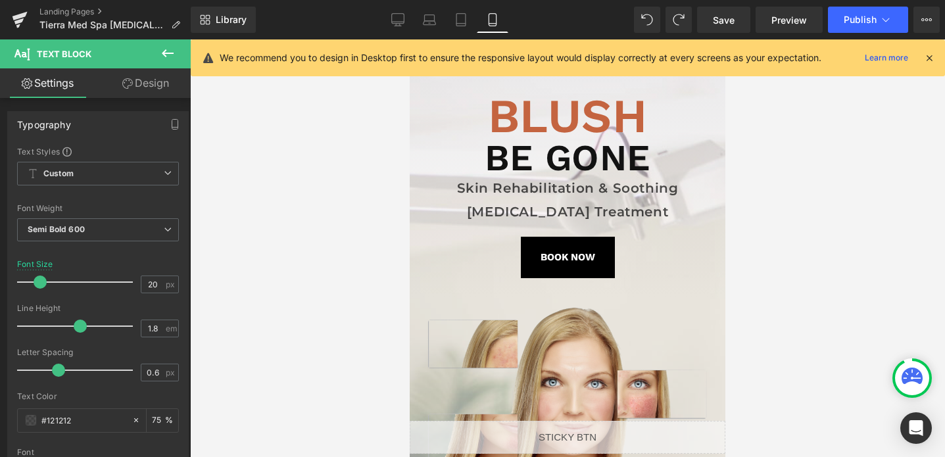
scroll to position [5, 0]
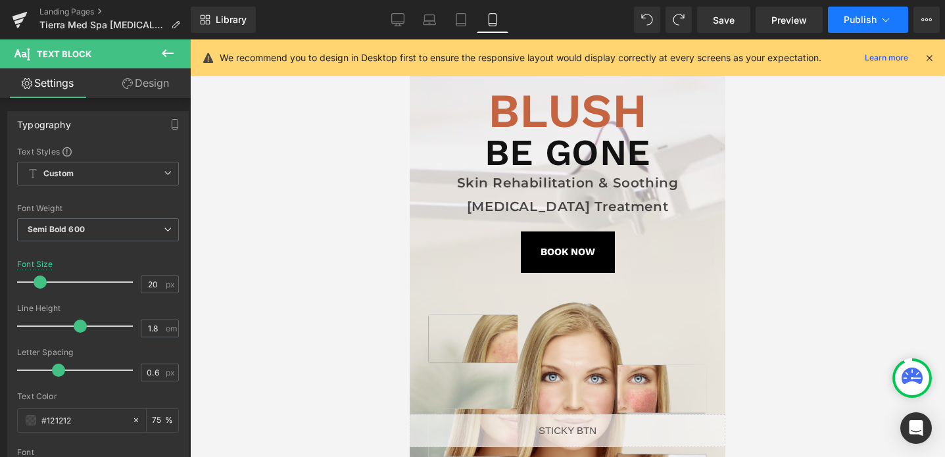
click at [851, 17] on span "Publish" at bounding box center [860, 19] width 33 height 11
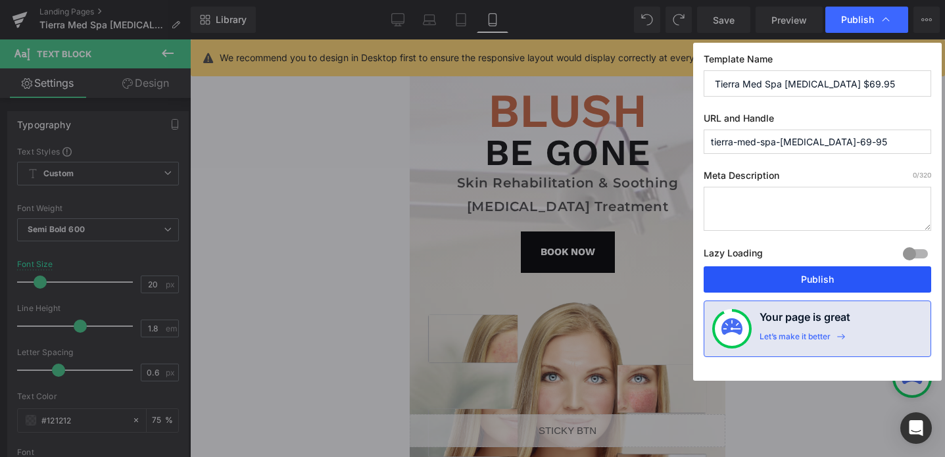
click at [799, 276] on button "Publish" at bounding box center [818, 279] width 228 height 26
